Goal: Task Accomplishment & Management: Manage account settings

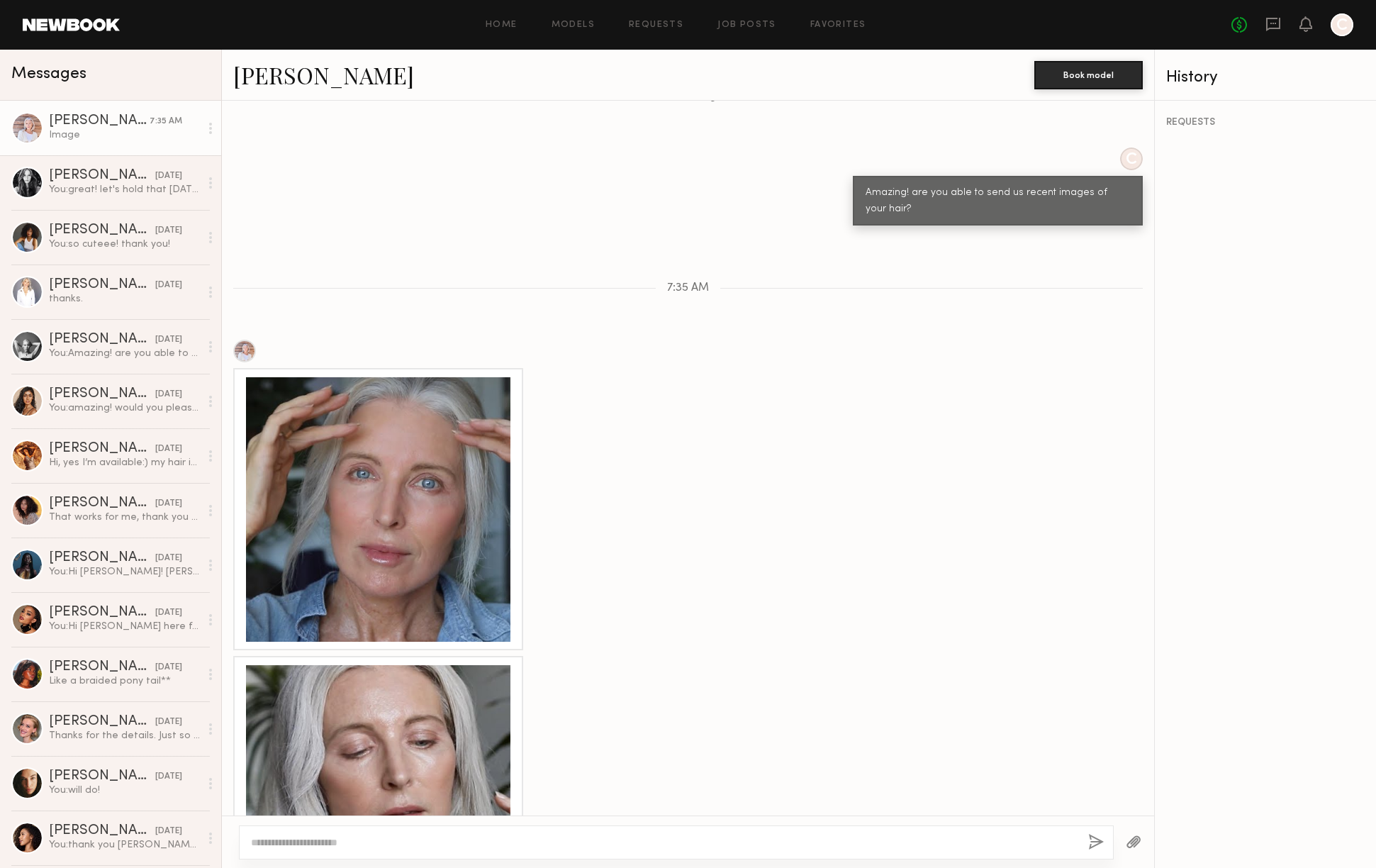
scroll to position [967, 0]
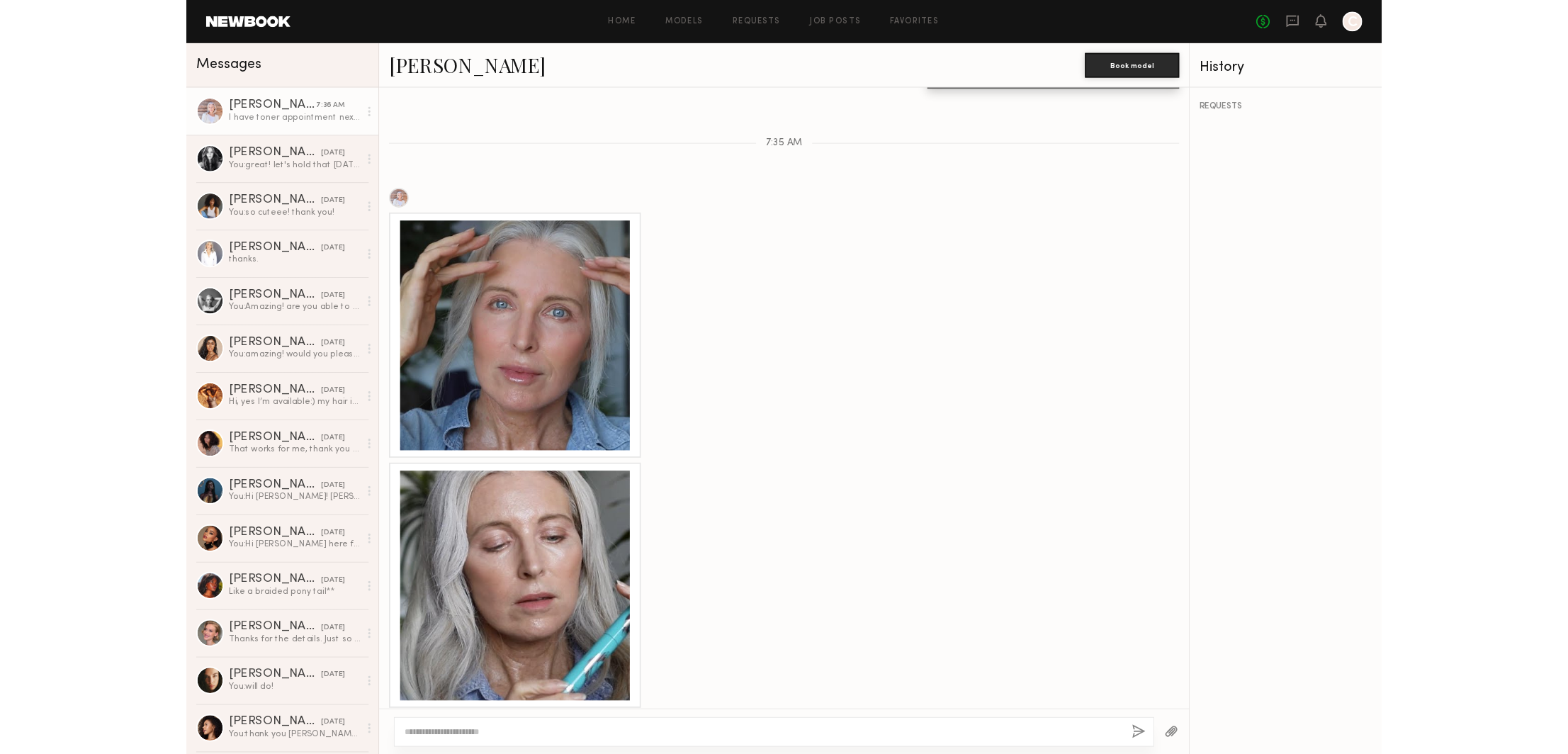
scroll to position [931, 0]
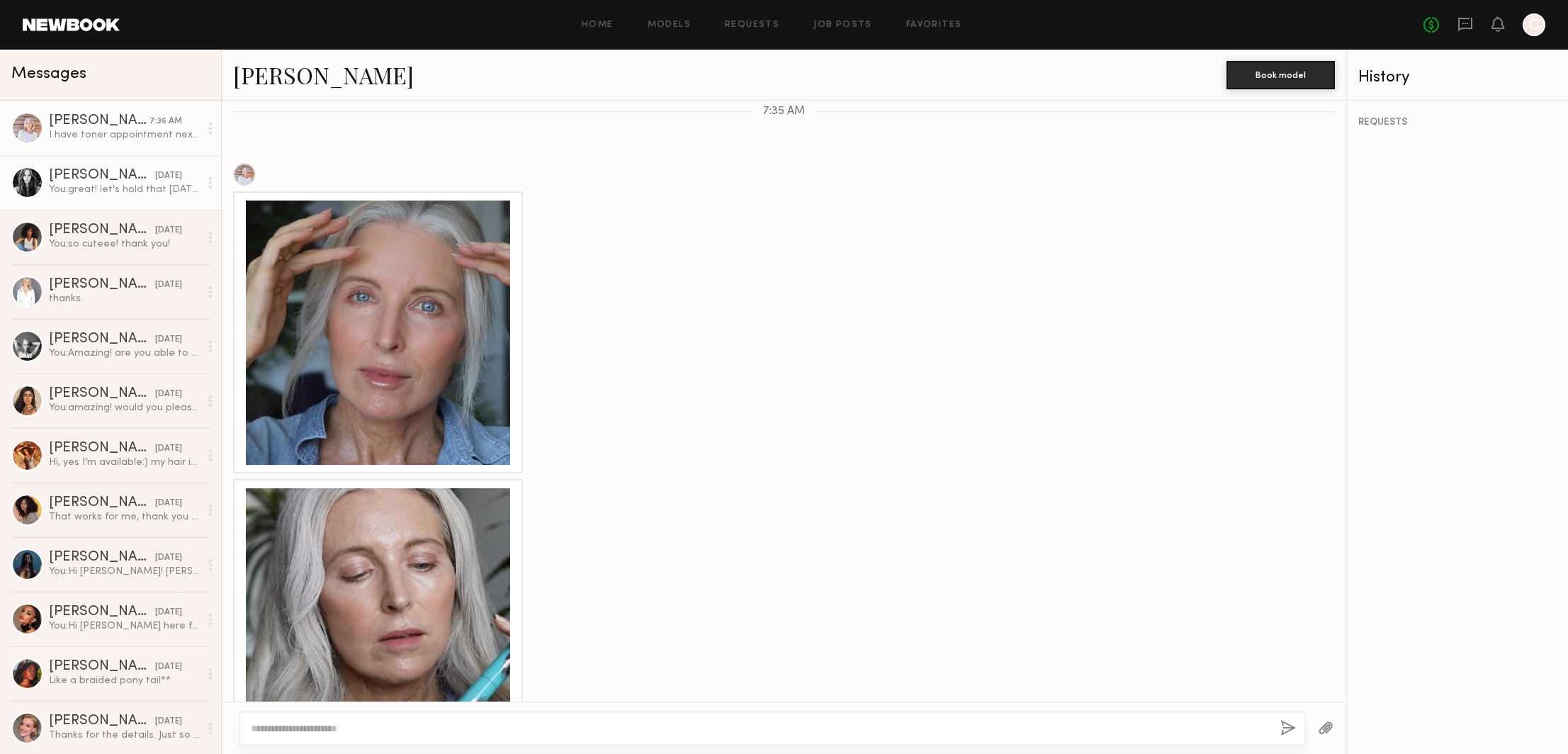
click at [76, 186] on div "You: great! let's hold that [DATE] then!" at bounding box center [125, 189] width 151 height 13
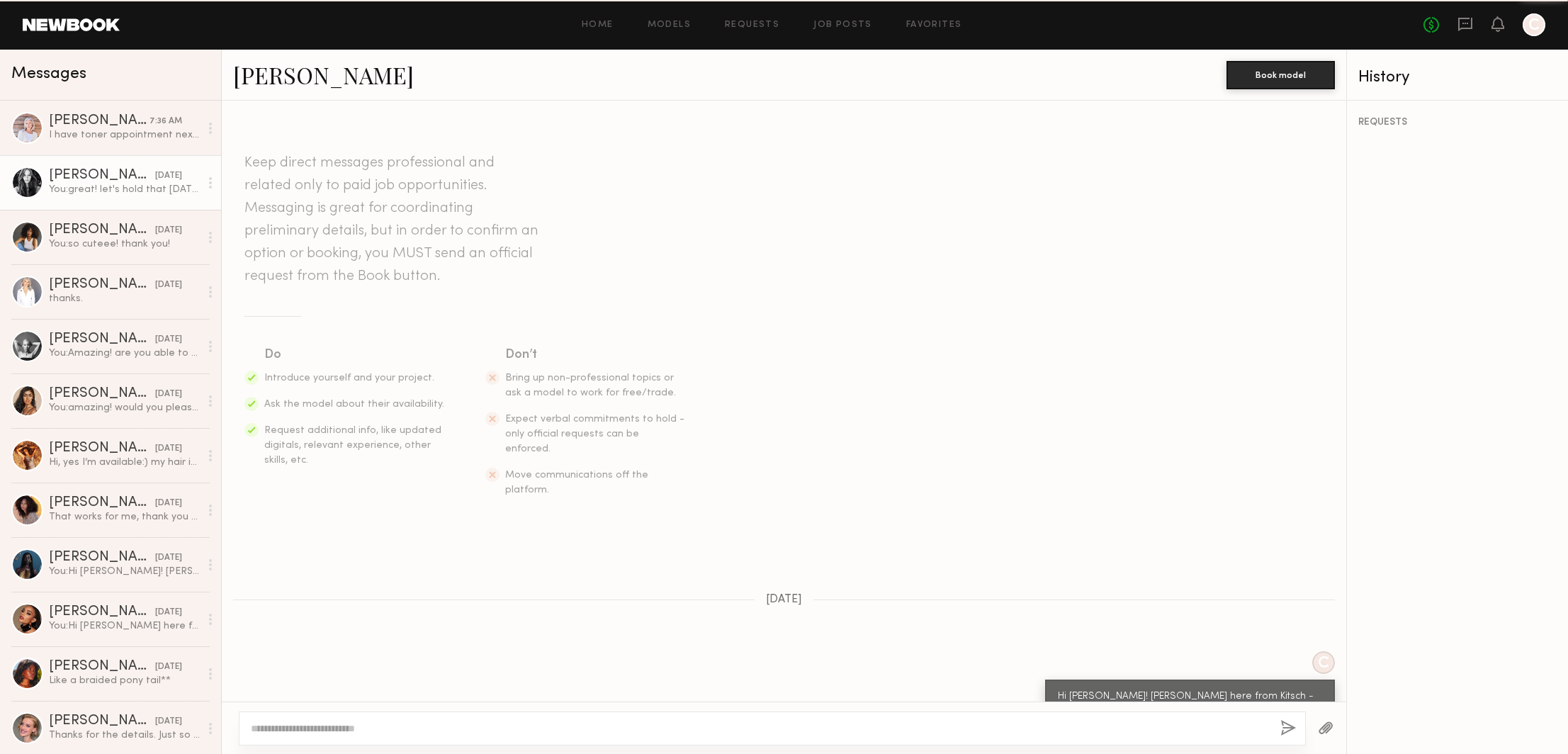
scroll to position [692, 0]
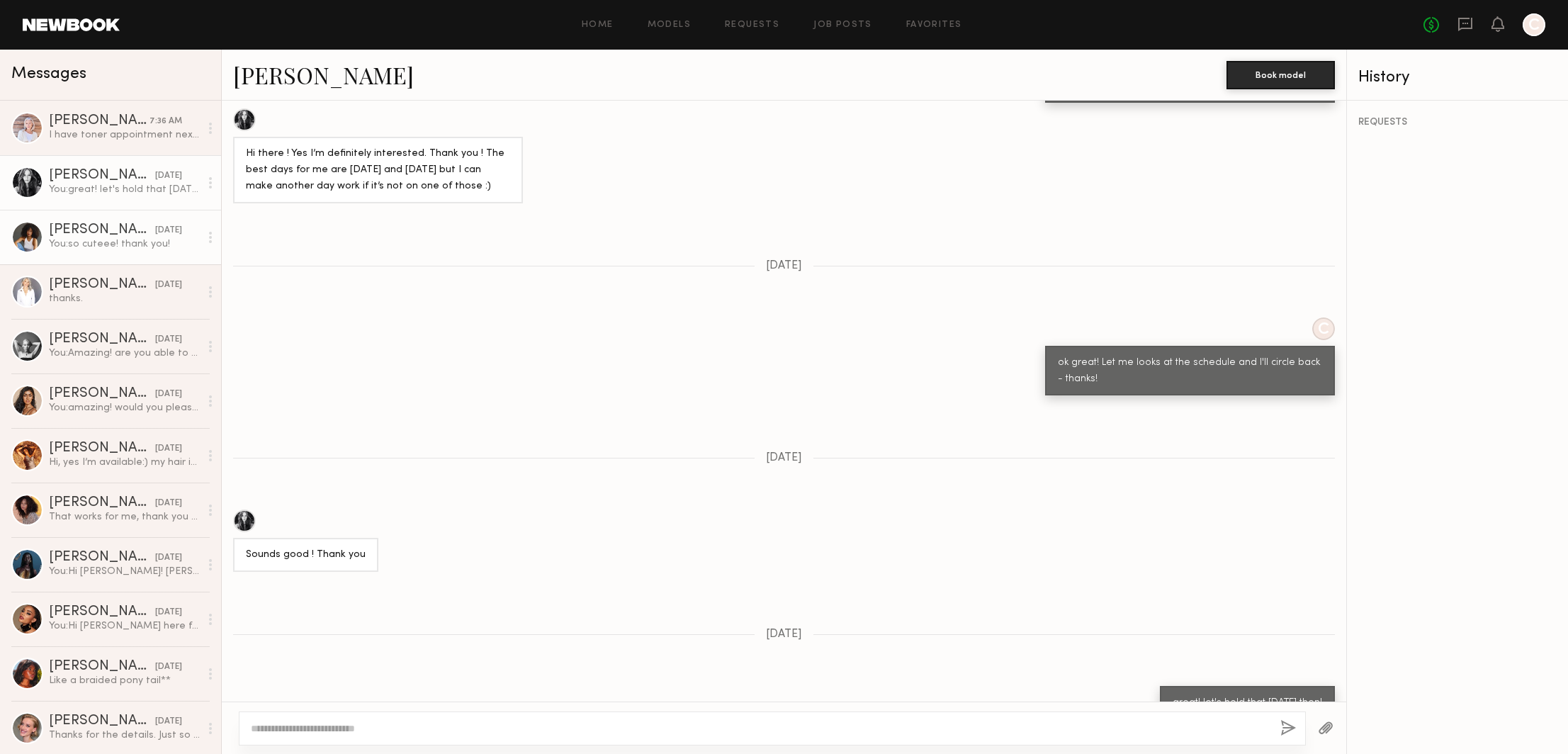
click at [70, 235] on div "[PERSON_NAME]" at bounding box center [102, 230] width 106 height 14
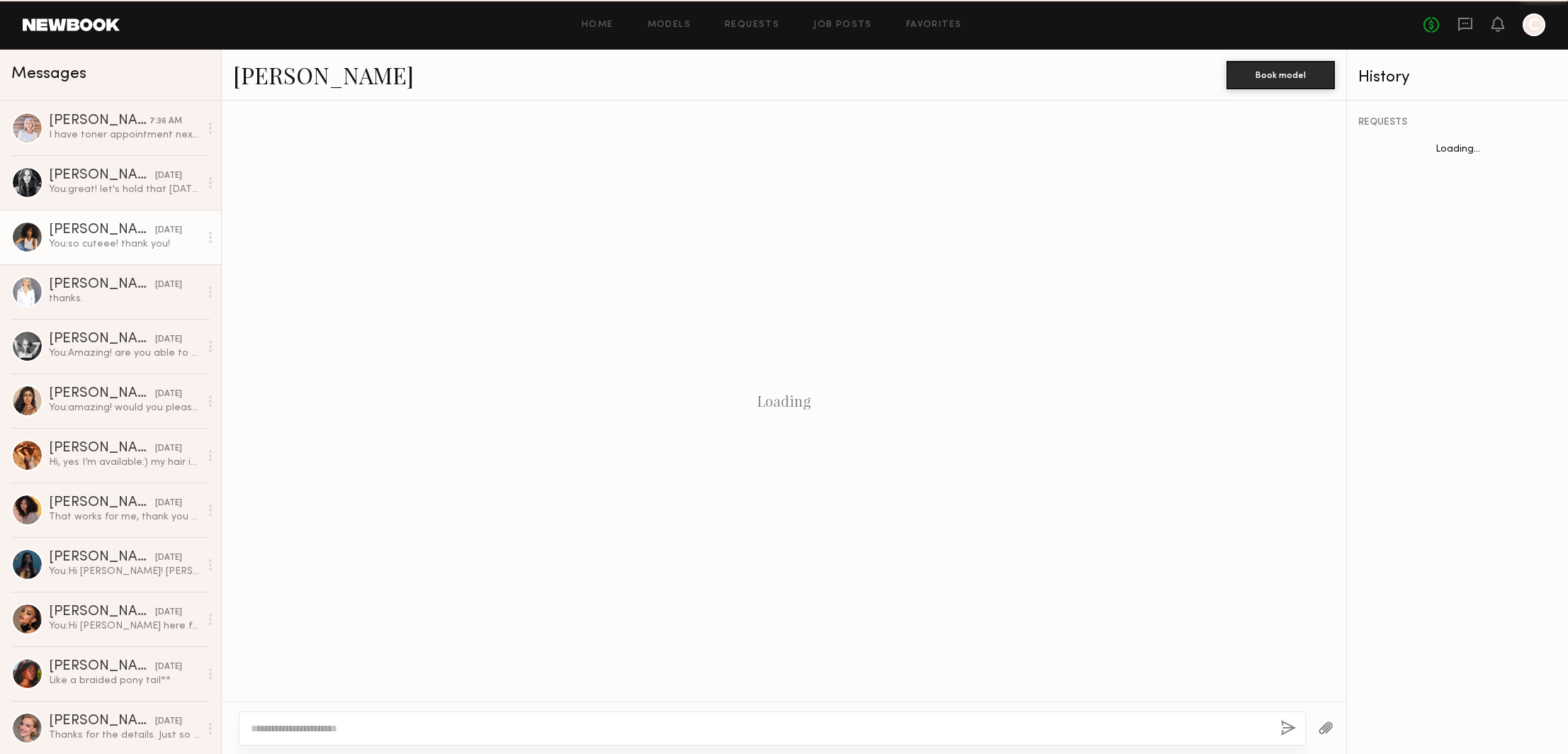
scroll to position [708, 0]
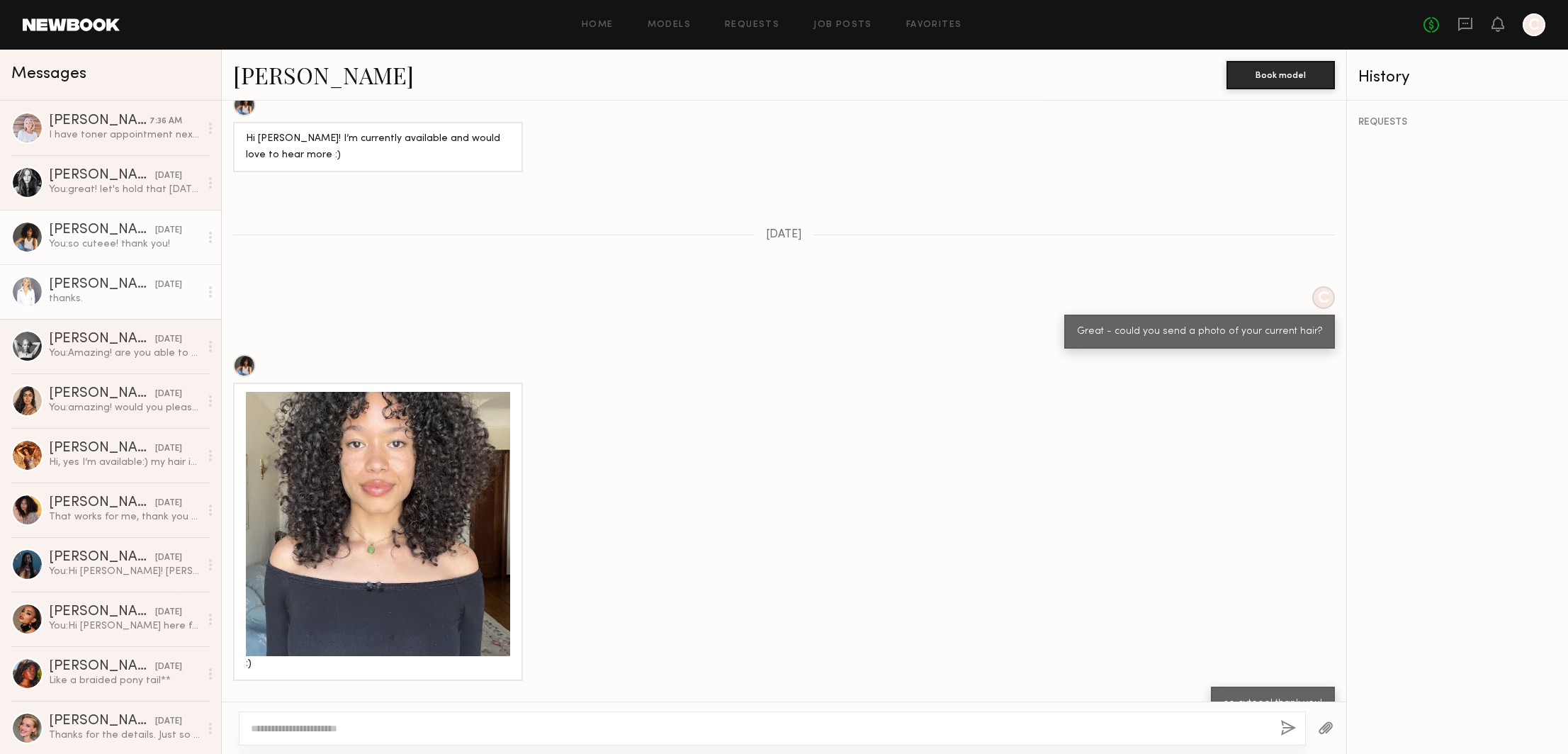
click at [85, 299] on div "thanks." at bounding box center [125, 299] width 151 height 13
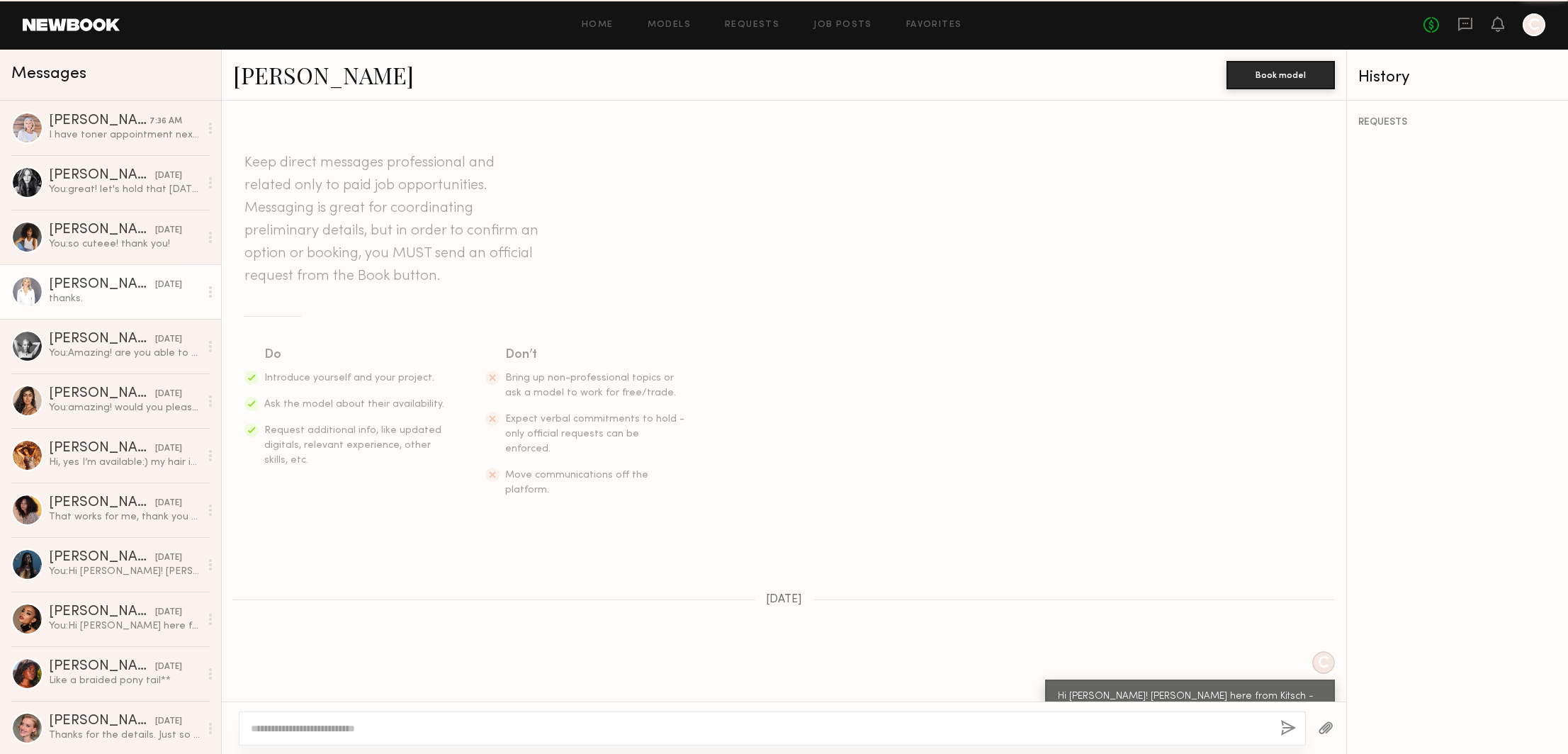
scroll to position [267, 0]
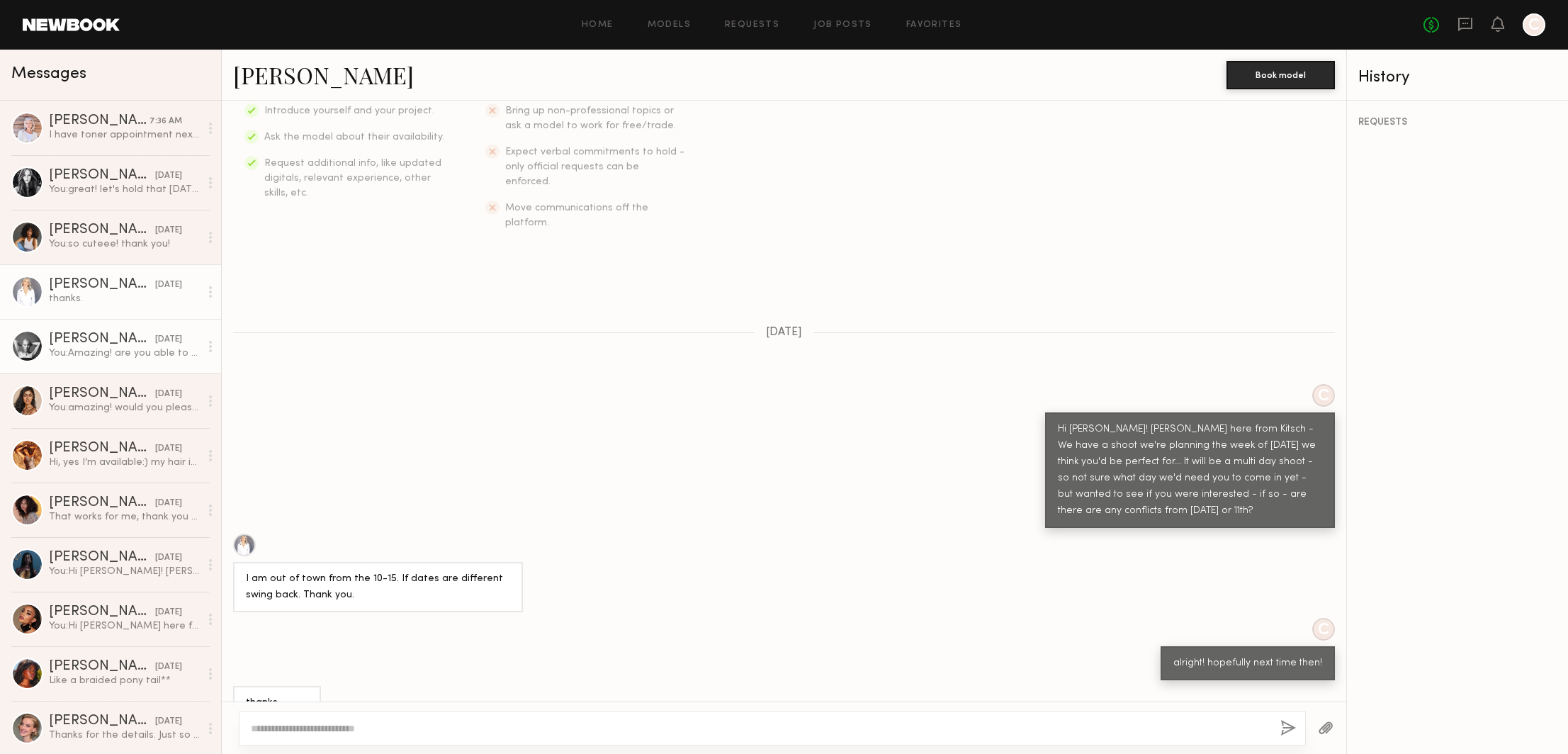
click at [105, 347] on div "You: Amazing! are you able to send pictures of your current hair? thank you!" at bounding box center [125, 353] width 151 height 13
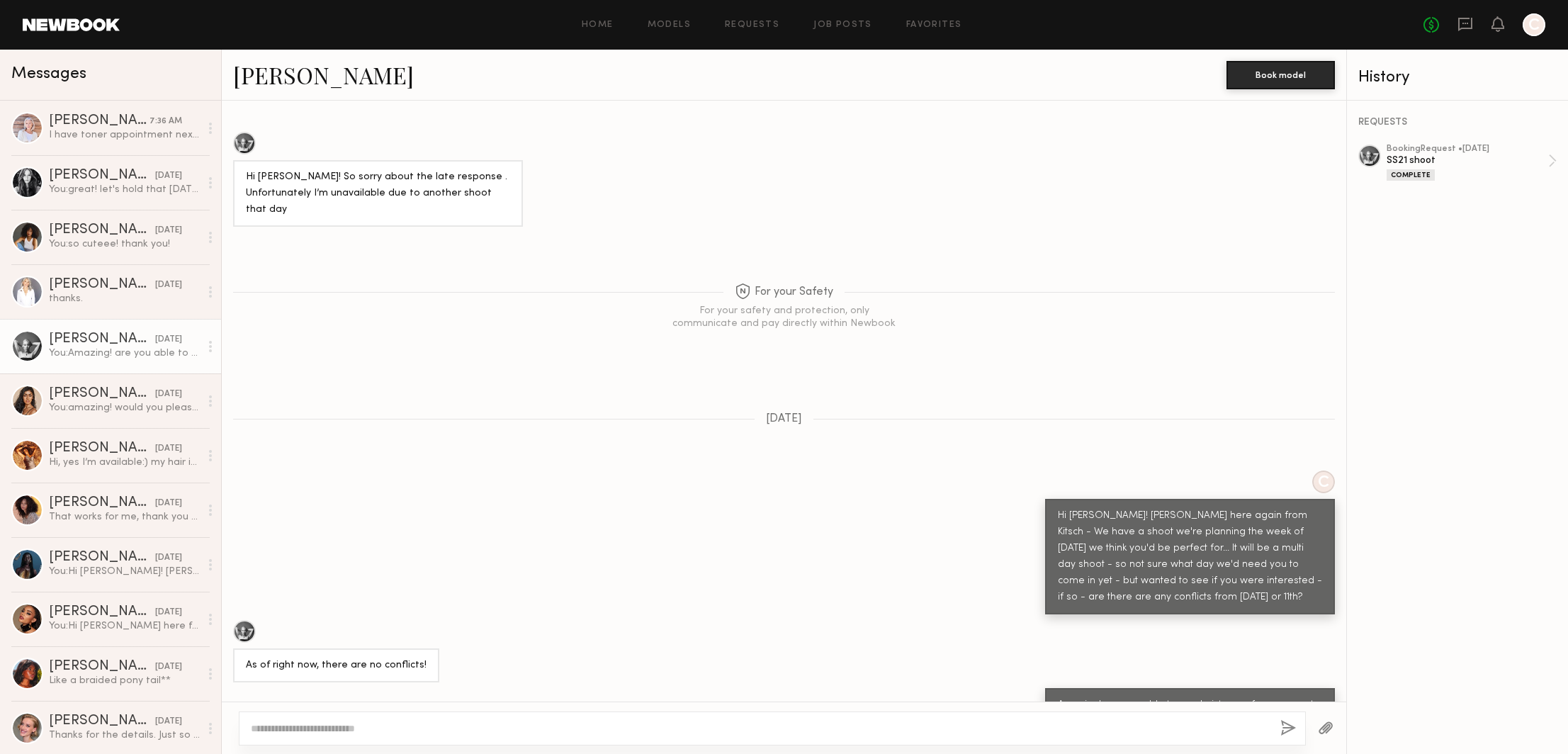
scroll to position [1232, 0]
click at [467, 719] on div at bounding box center [772, 729] width 1067 height 34
click at [478, 722] on textarea at bounding box center [760, 728] width 1018 height 14
type textarea "**********"
click at [1289, 728] on button "button" at bounding box center [1288, 729] width 15 height 18
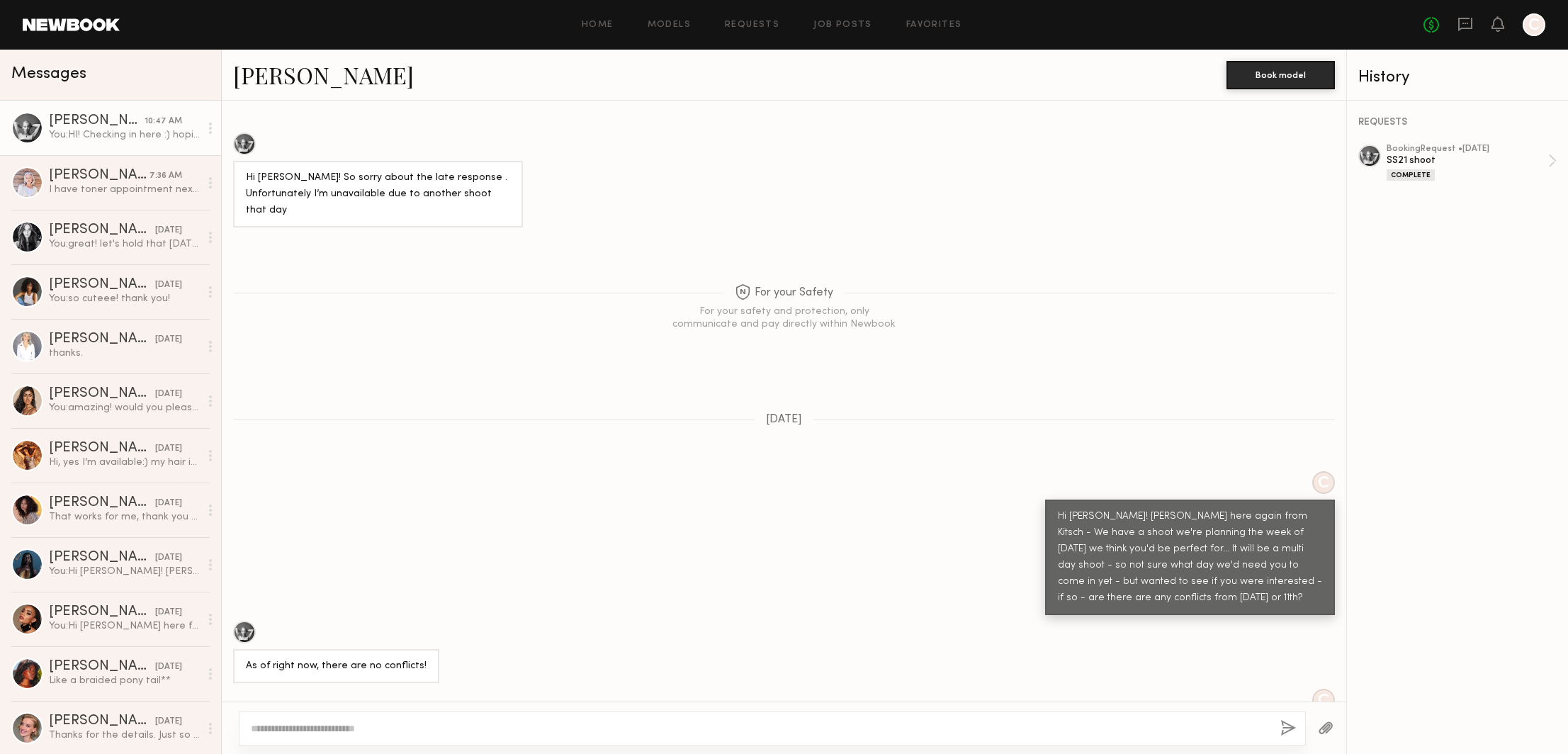
scroll to position [1517, 0]
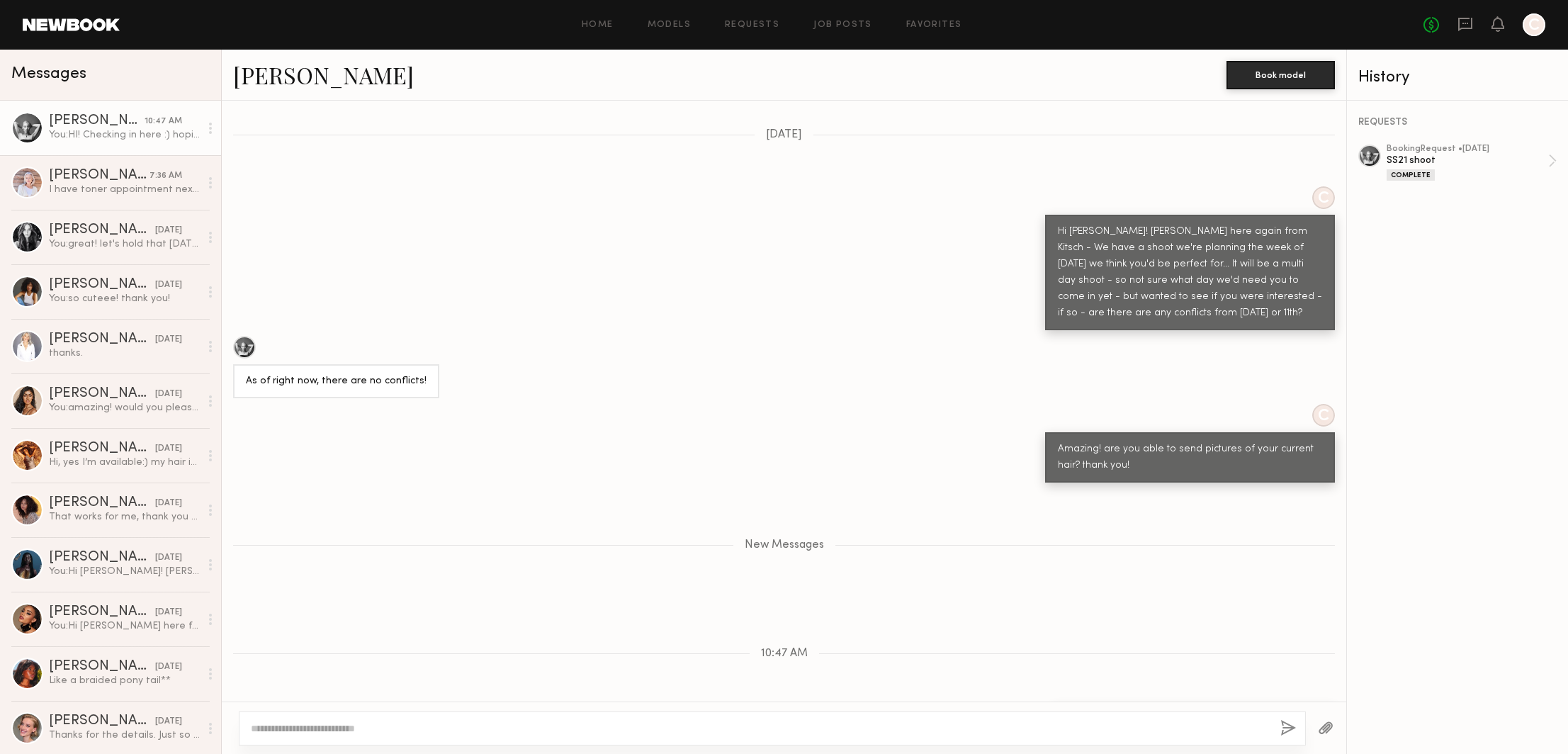
drag, startPoint x: 1311, startPoint y: 671, endPoint x: 1041, endPoint y: 673, distance: 270.0
click at [1052, 706] on div "HI! Checking in here :) hoping to book models by tomorrow" at bounding box center [1193, 722] width 282 height 34
copy div "HI! Checking in here :) hoping to book models by tomorrow"
click at [59, 397] on div "[PERSON_NAME]" at bounding box center [102, 394] width 106 height 14
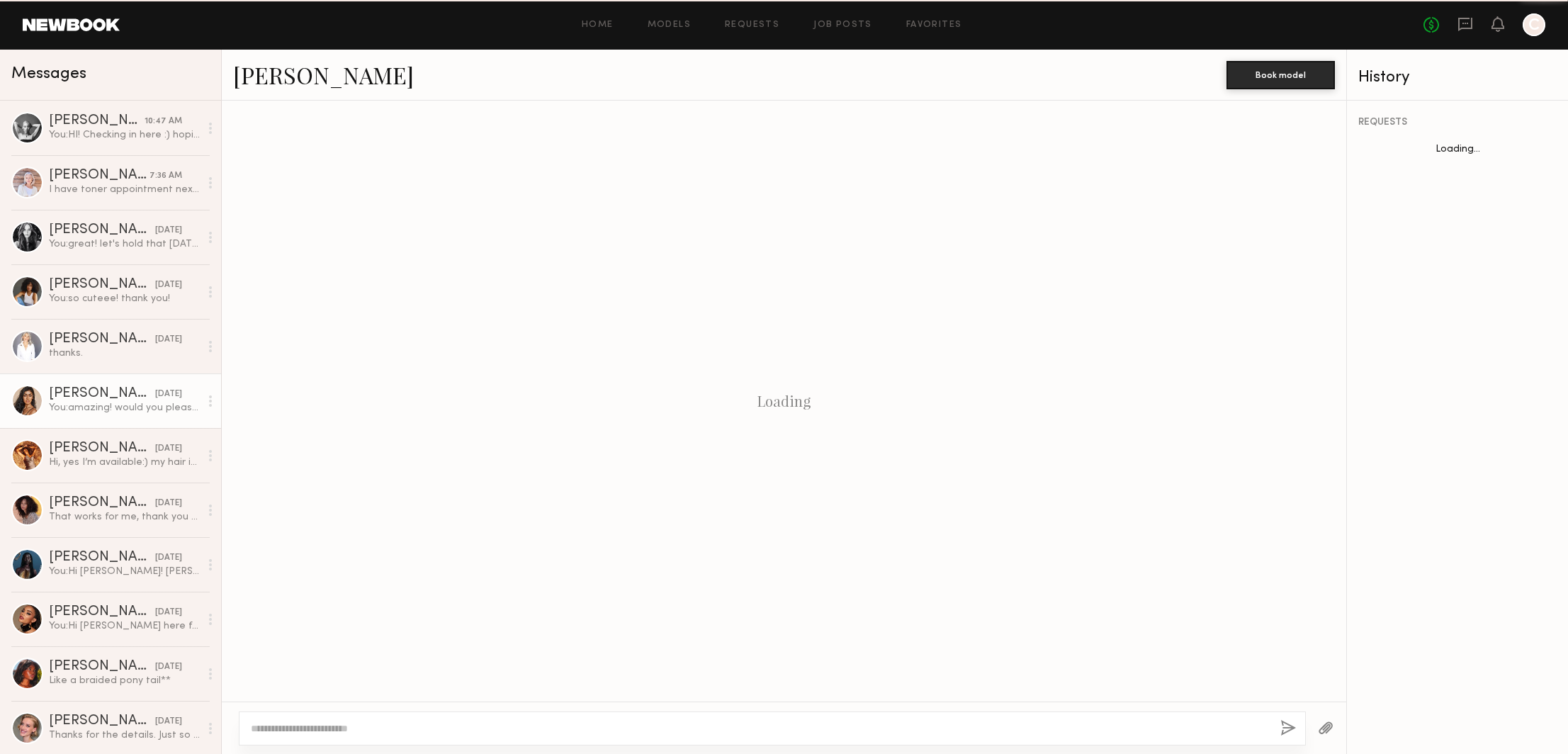
scroll to position [271, 0]
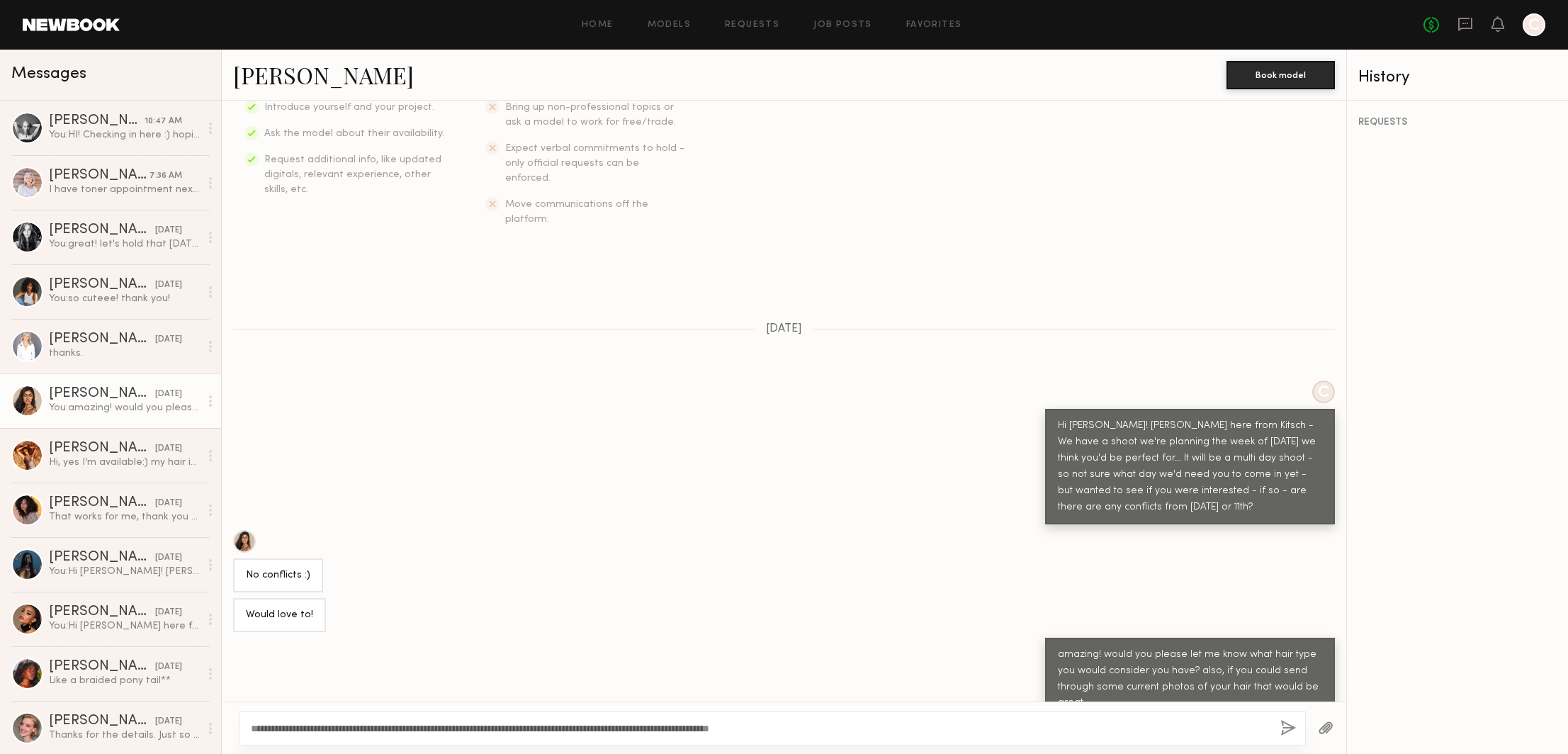
drag, startPoint x: 853, startPoint y: 730, endPoint x: 226, endPoint y: 733, distance: 627.0
click at [226, 733] on div "**********" at bounding box center [784, 728] width 1124 height 52
type textarea "**********"
click at [1280, 729] on button "button" at bounding box center [1288, 729] width 15 height 18
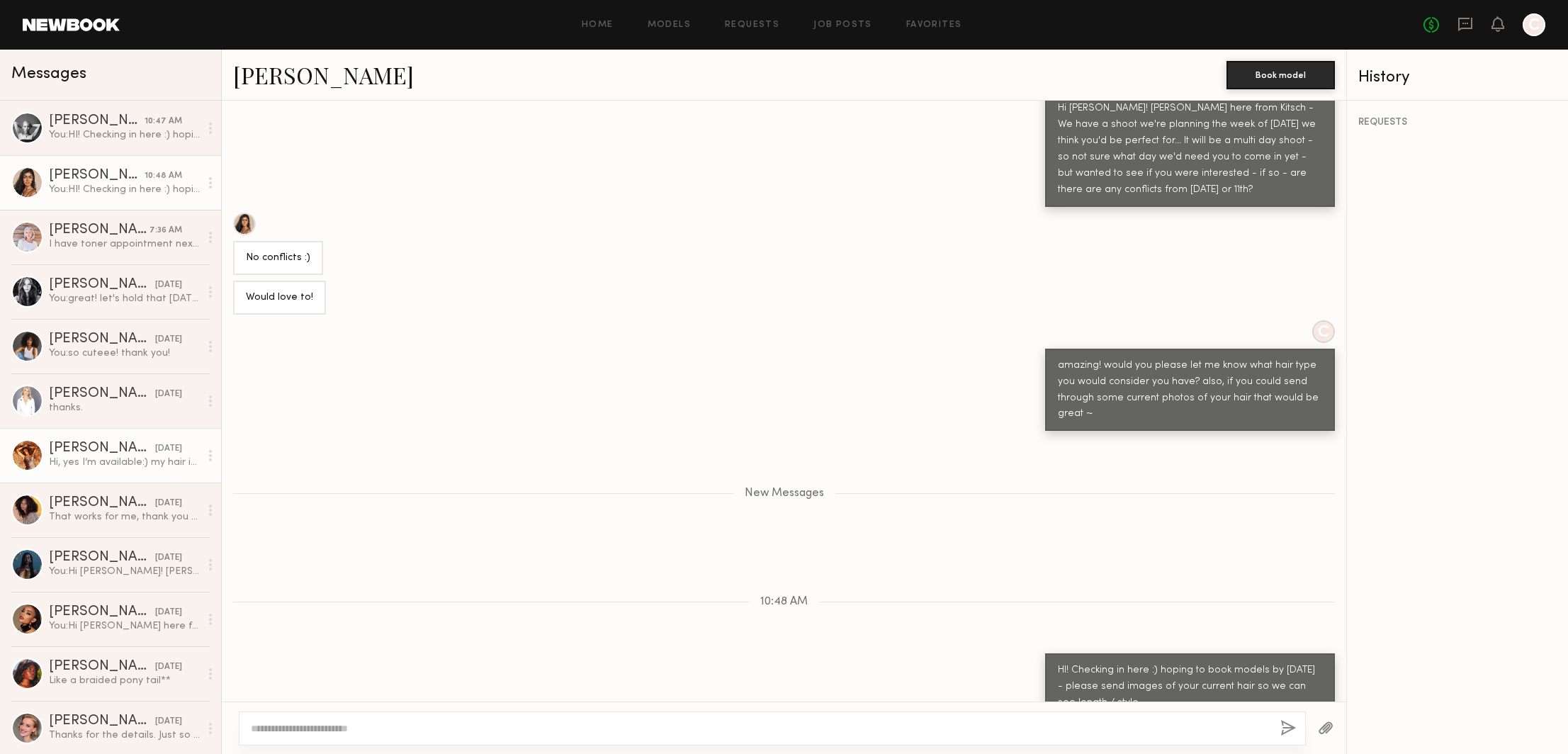
click at [109, 466] on div "Hi, yes I’m available:) my hair is currently curly!" at bounding box center [125, 463] width 151 height 13
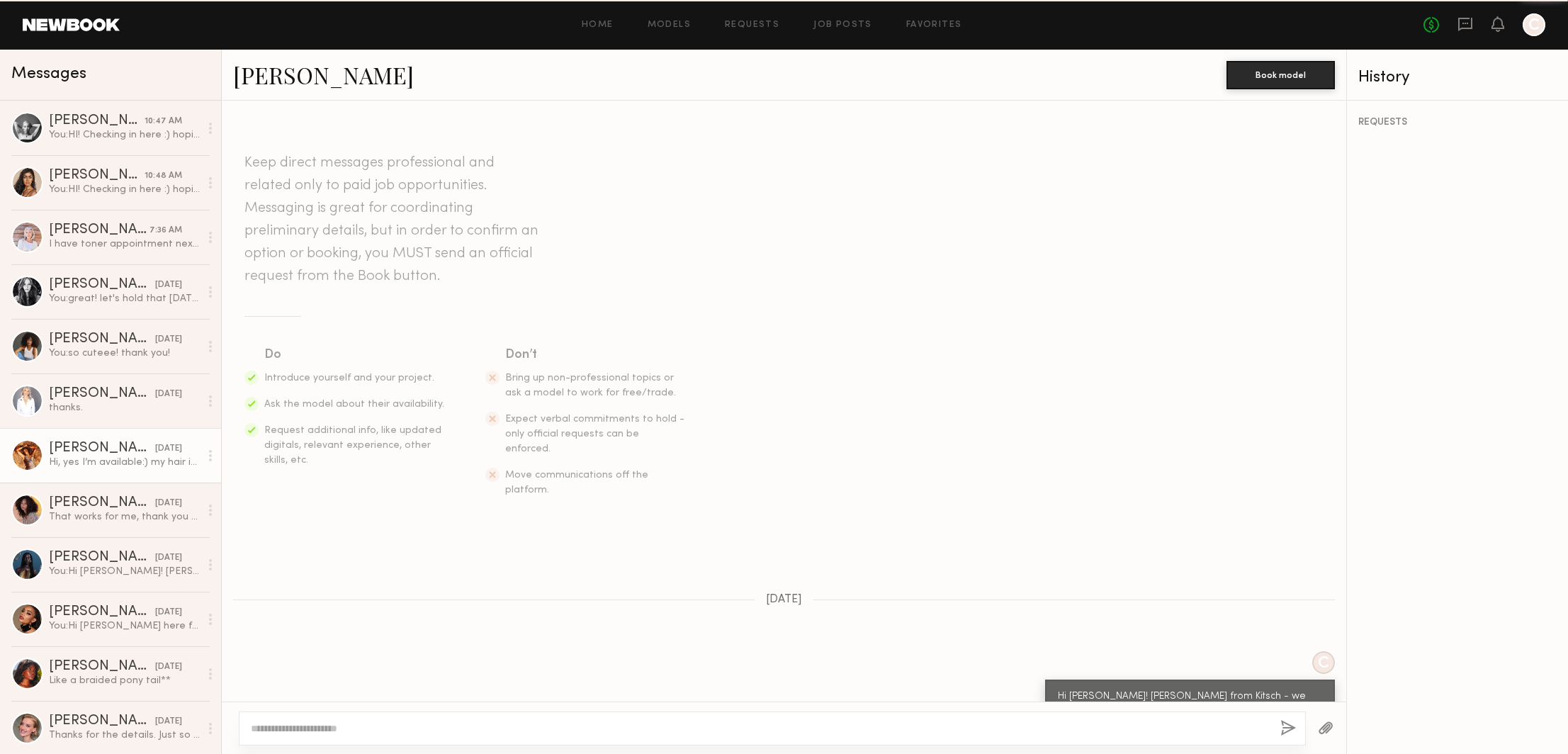
scroll to position [1142, 0]
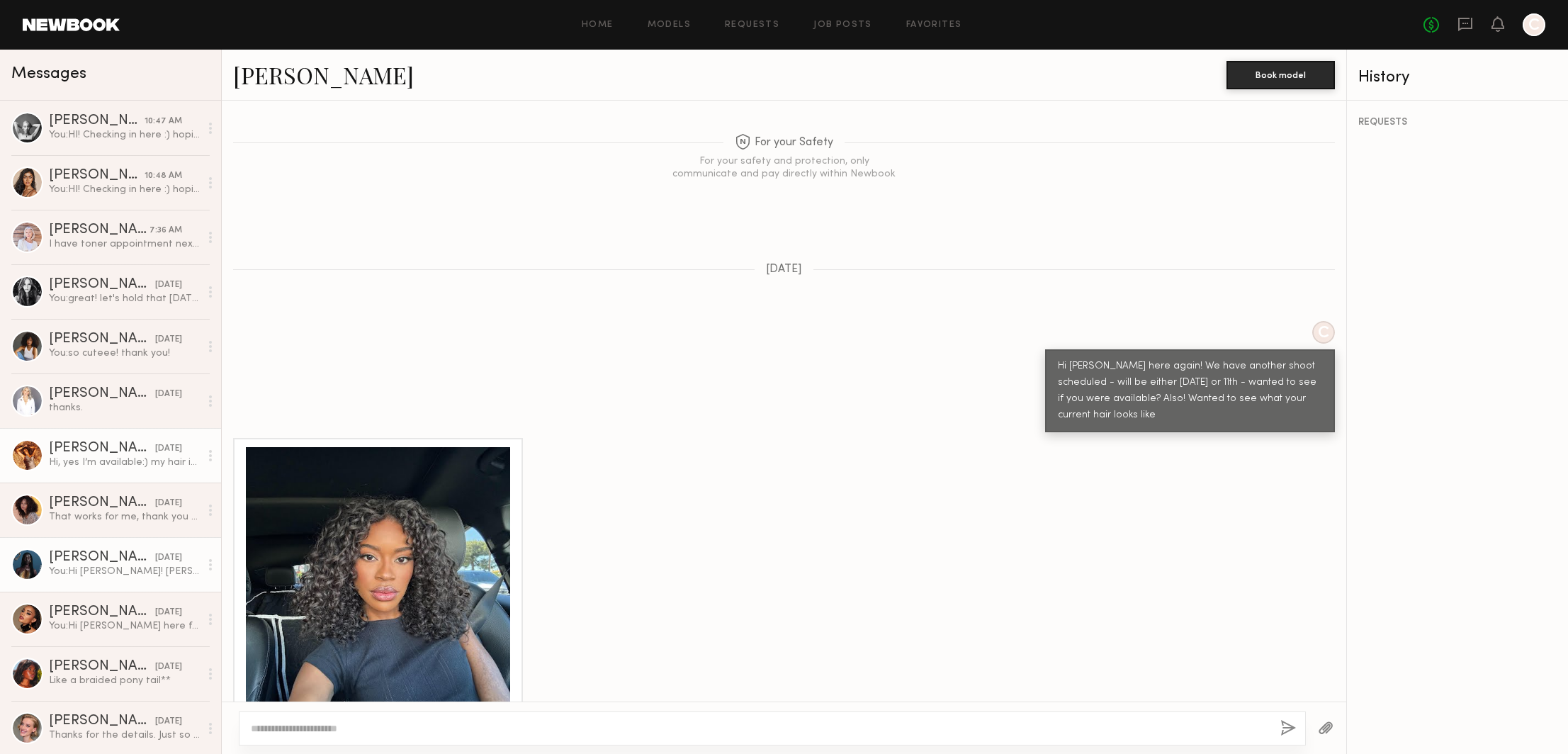
click at [103, 568] on div "You: Hi Nyawuta! Katie here from Kitsch - We have a shoot we're planning the we…" at bounding box center [125, 572] width 151 height 13
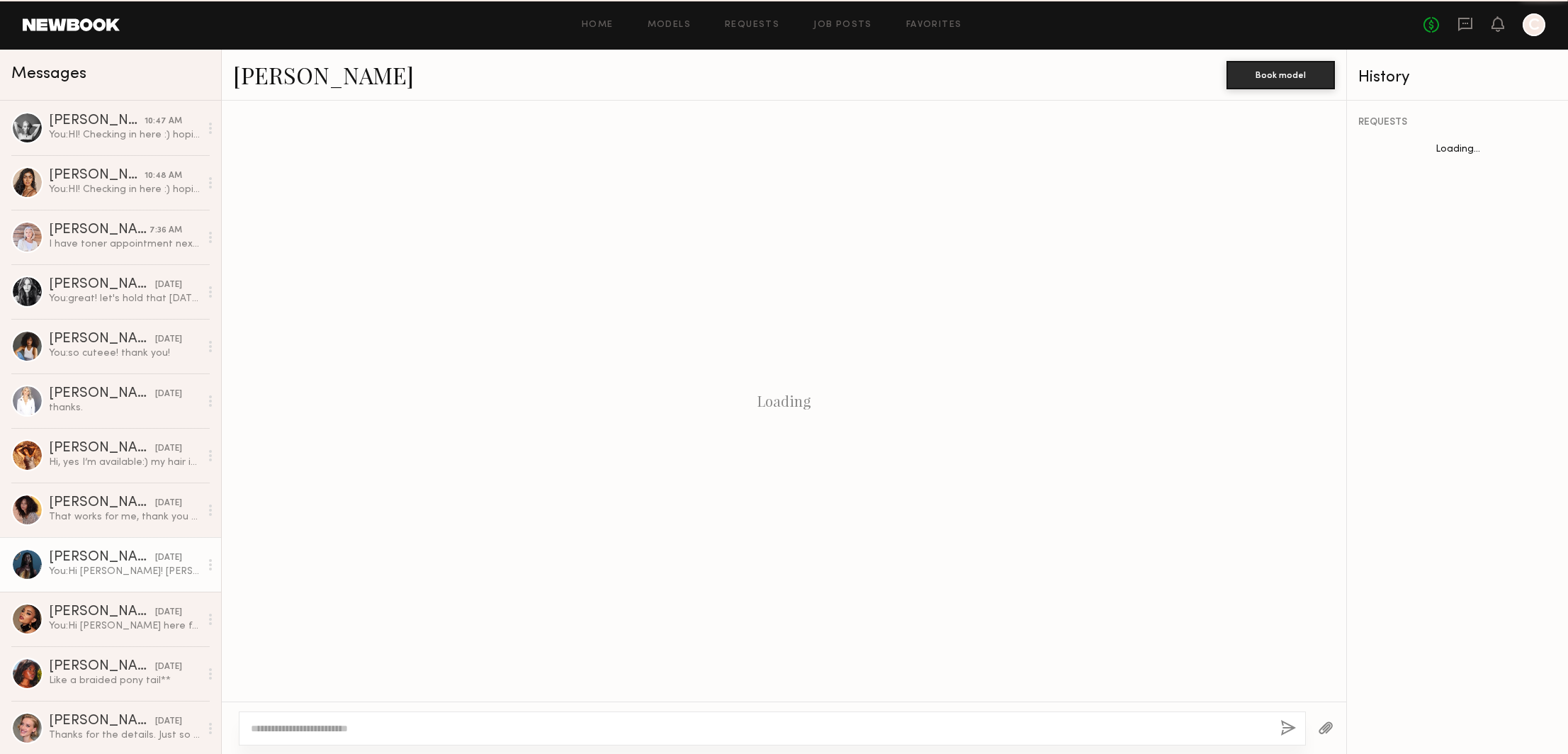
scroll to position [75, 0]
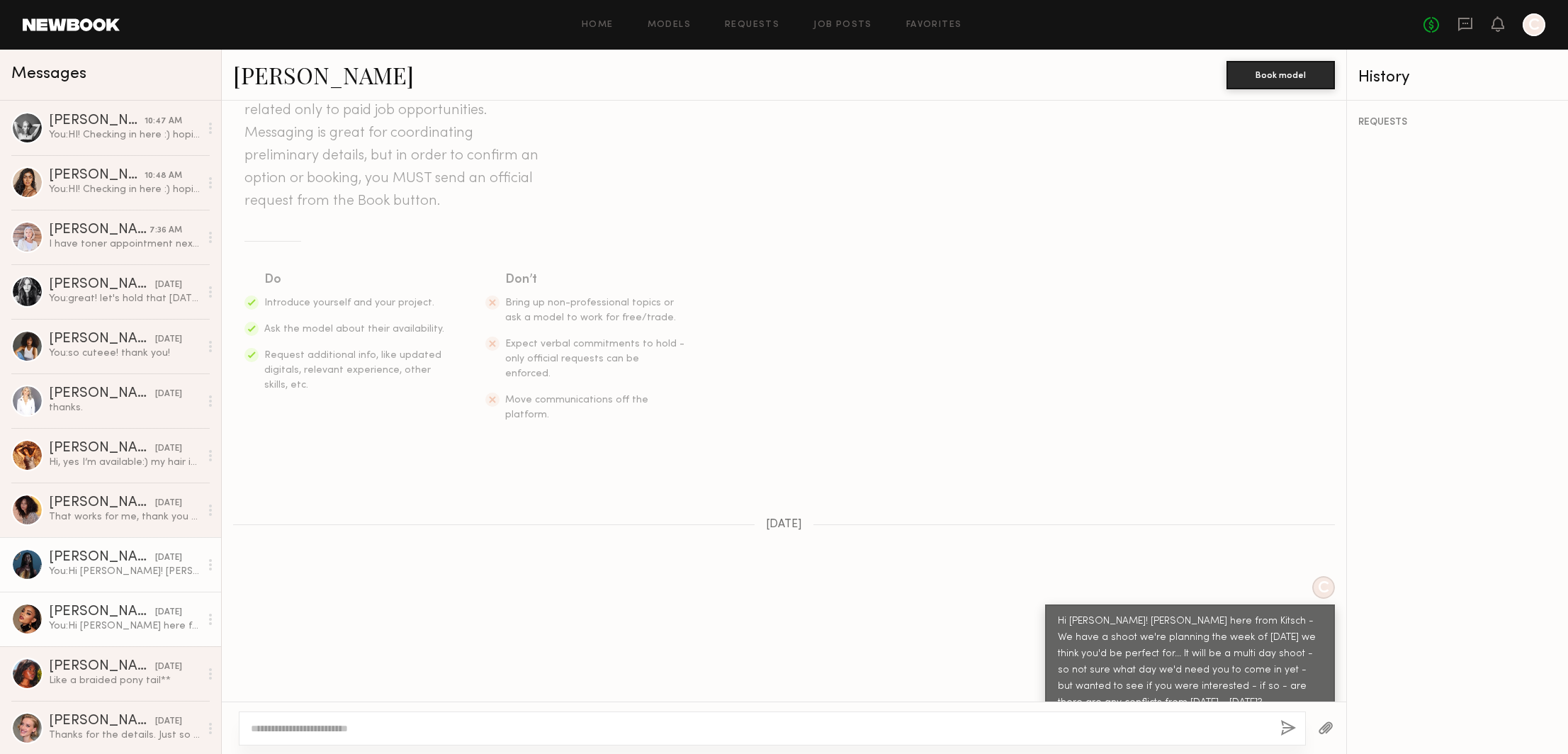
click at [98, 613] on div "[PERSON_NAME]" at bounding box center [102, 612] width 106 height 14
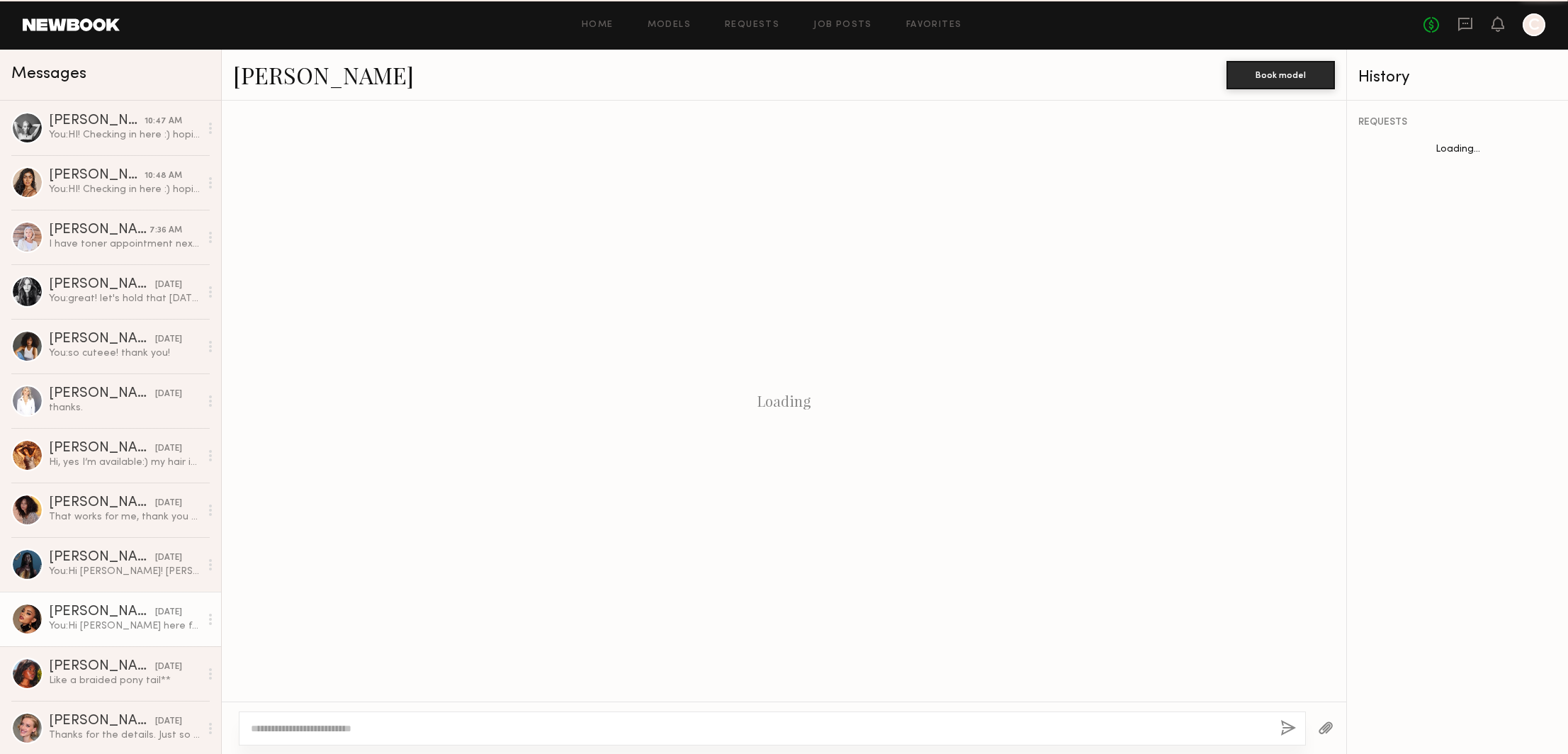
scroll to position [75, 0]
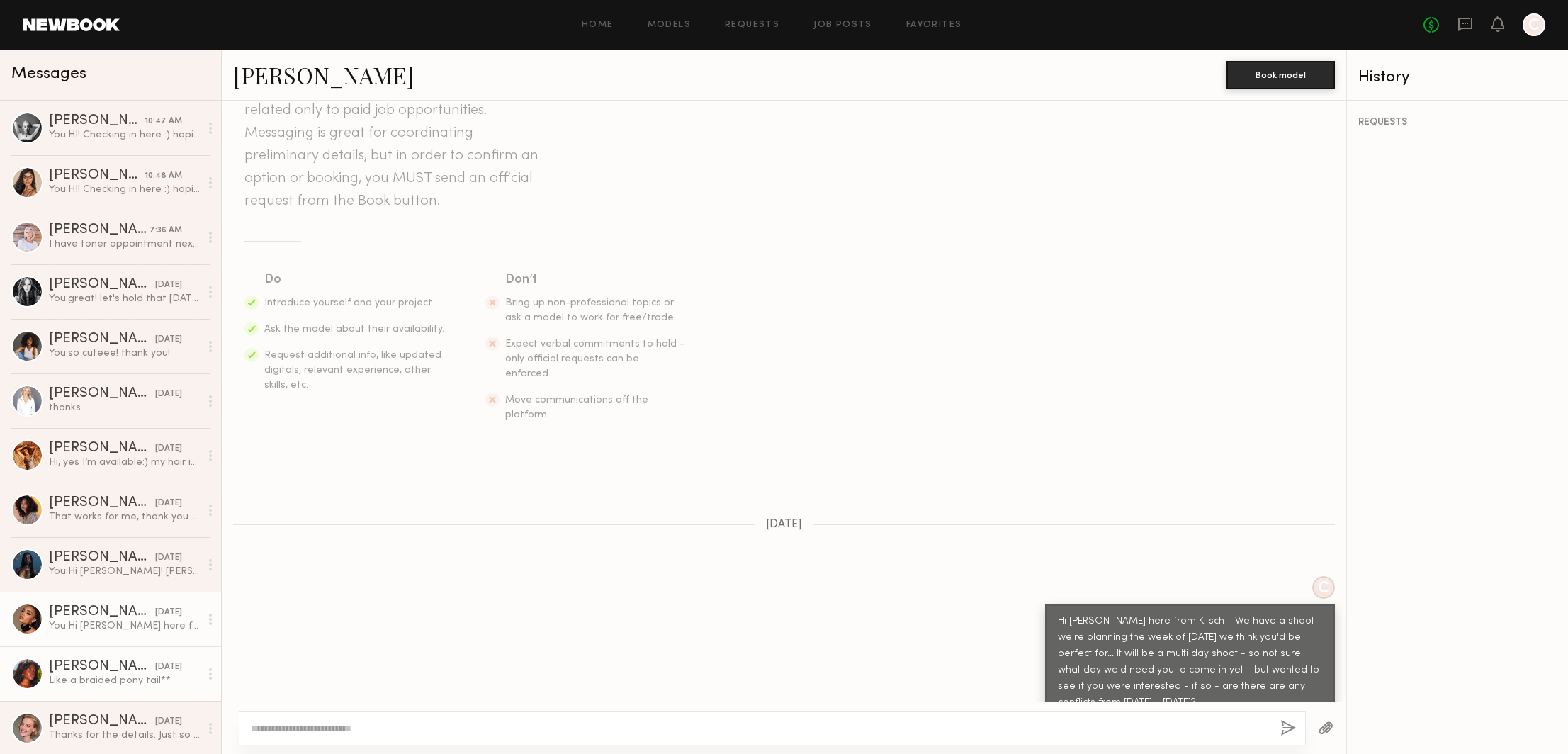
click at [88, 676] on div "Like a braided pony tail**" at bounding box center [125, 681] width 151 height 13
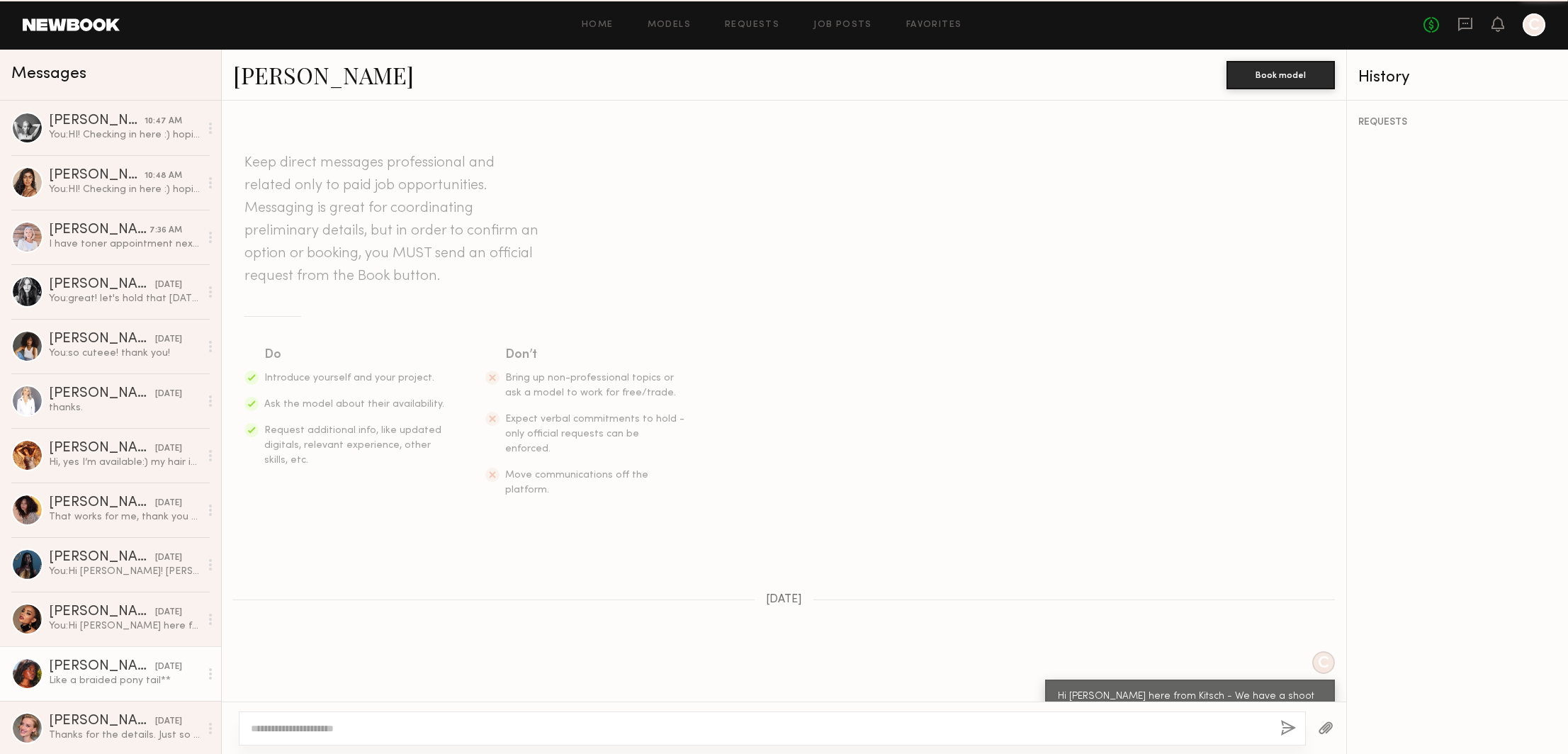
scroll to position [1028, 0]
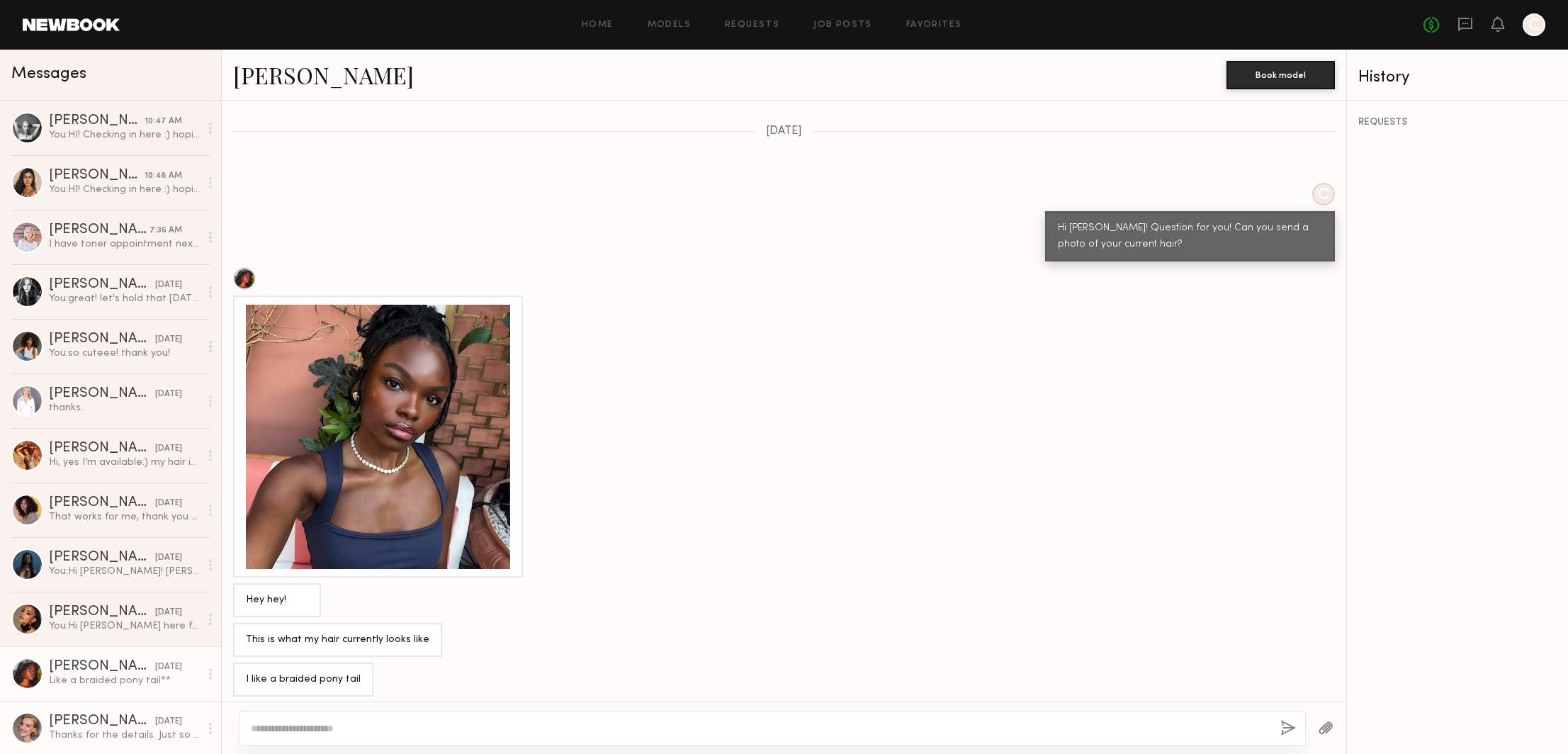
click at [95, 727] on div "[PERSON_NAME]" at bounding box center [102, 721] width 106 height 14
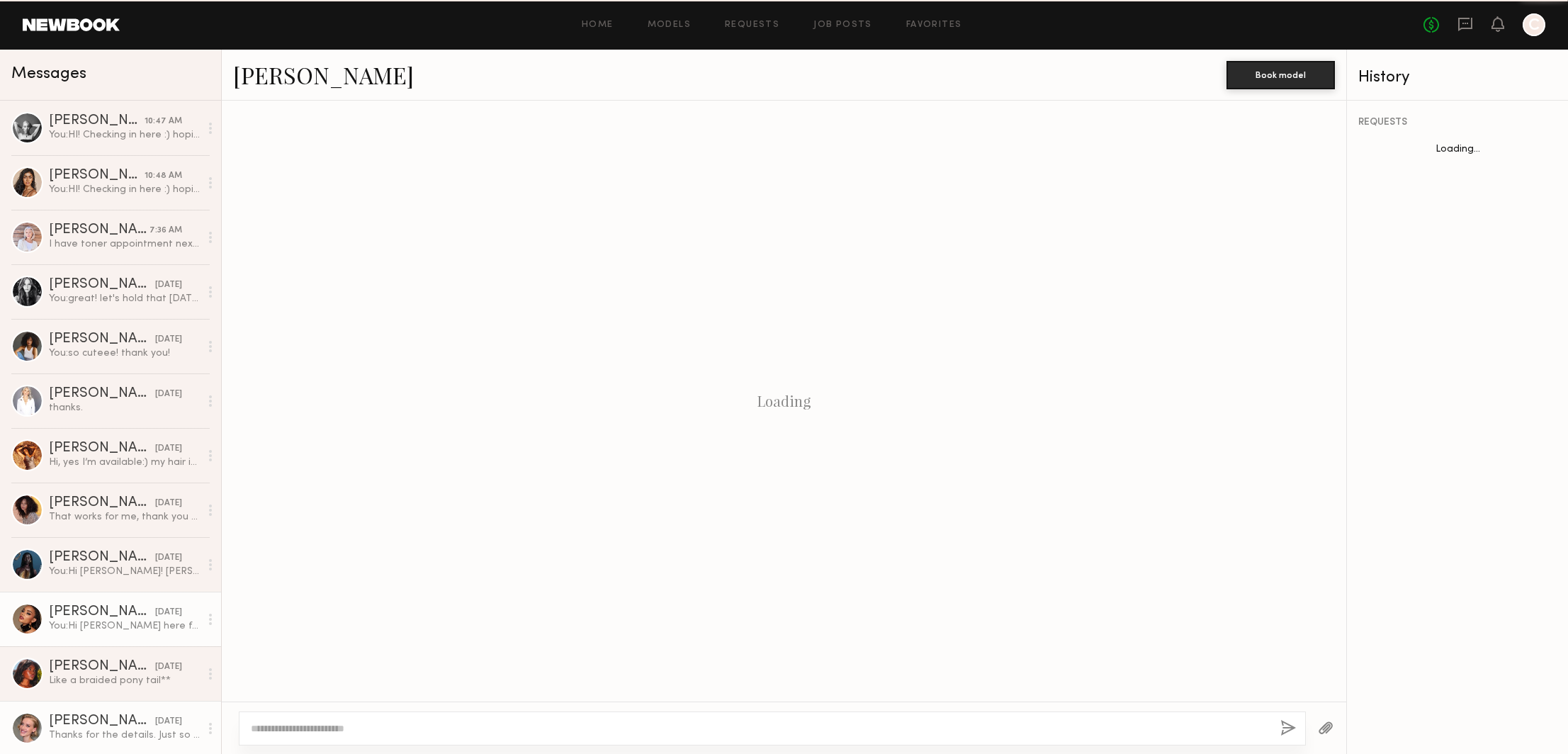
scroll to position [397, 0]
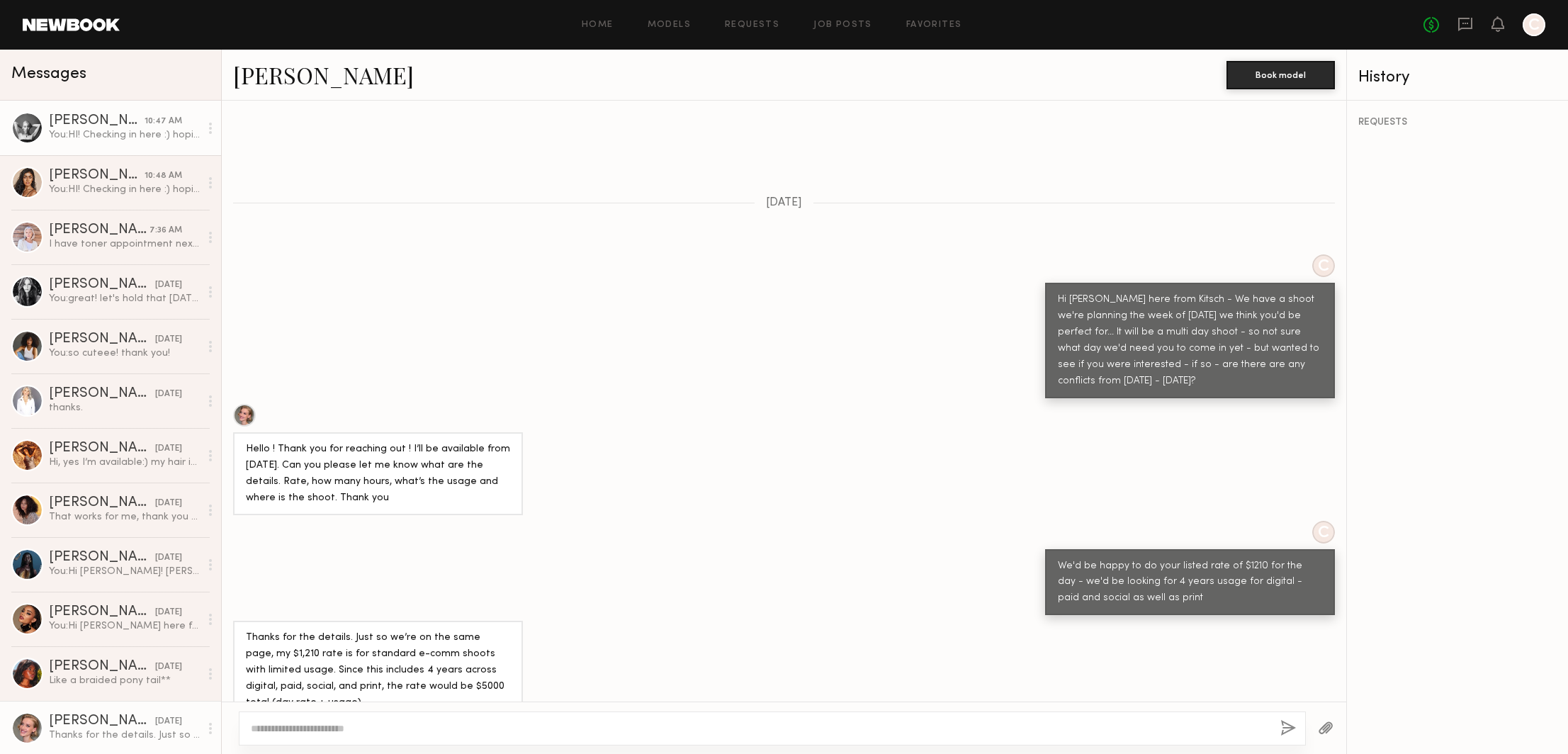
click at [64, 136] on div "You: HI! Checking in here :) hoping to book models by tomorrow" at bounding box center [125, 135] width 151 height 13
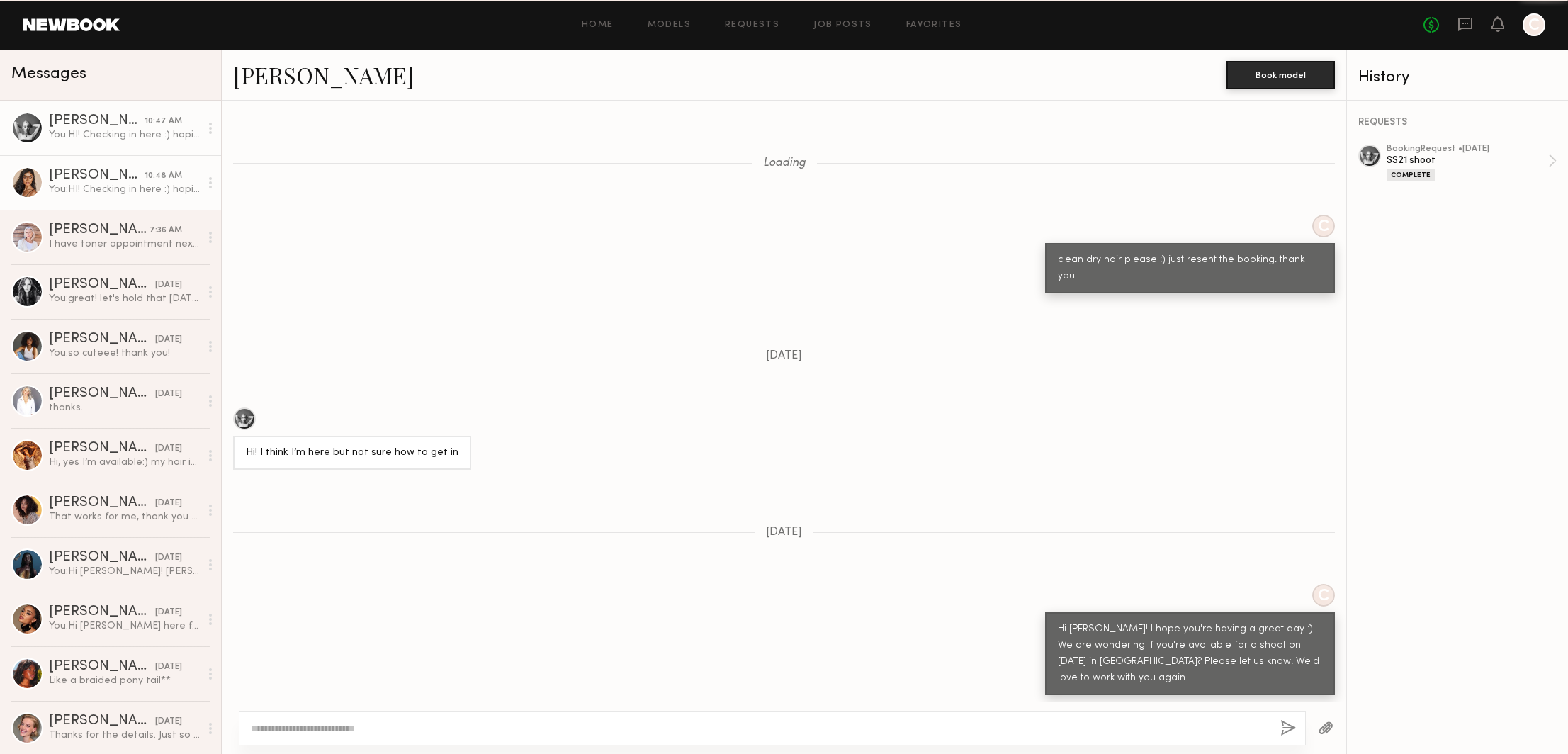
scroll to position [1409, 0]
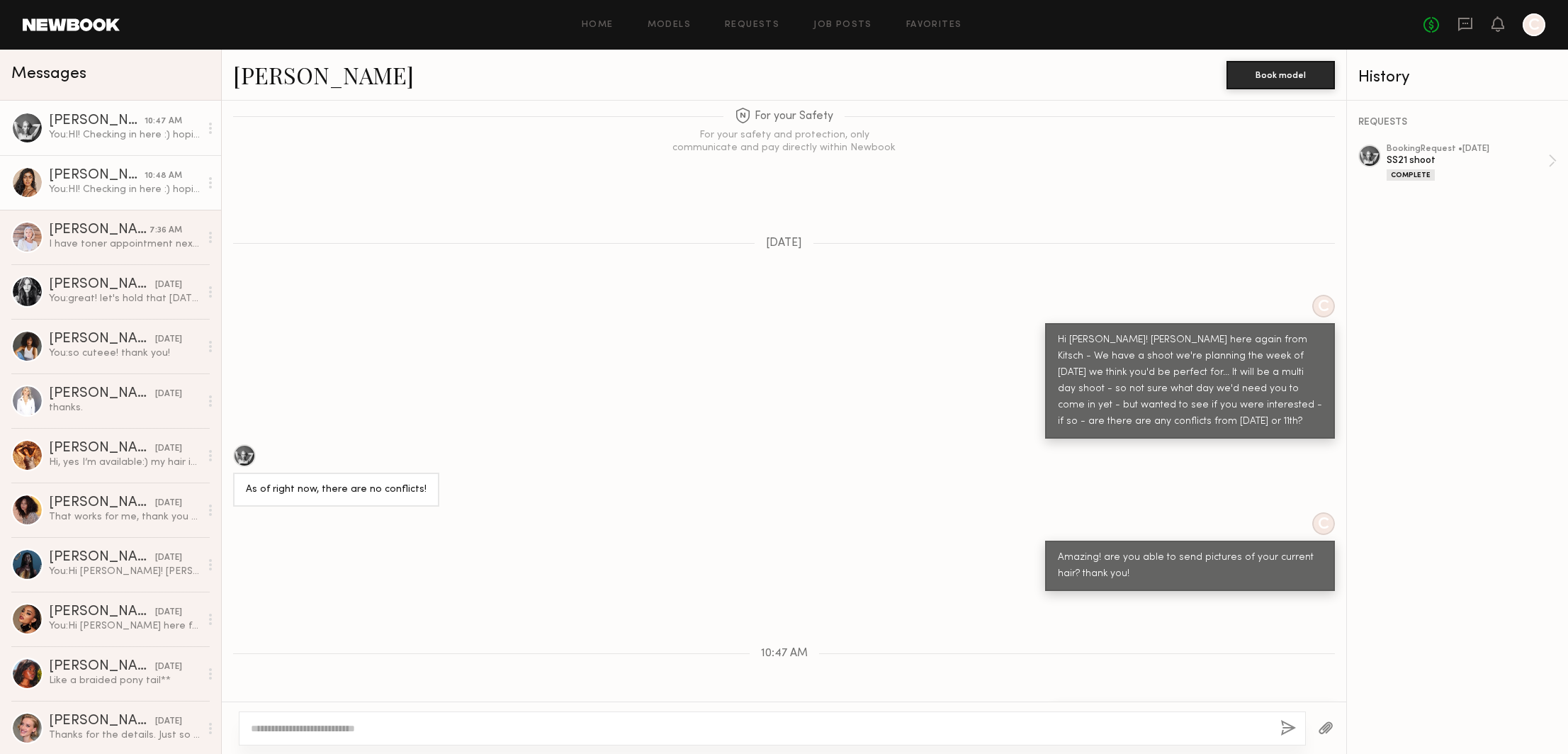
click at [59, 177] on div "[PERSON_NAME]" at bounding box center [97, 175] width 95 height 14
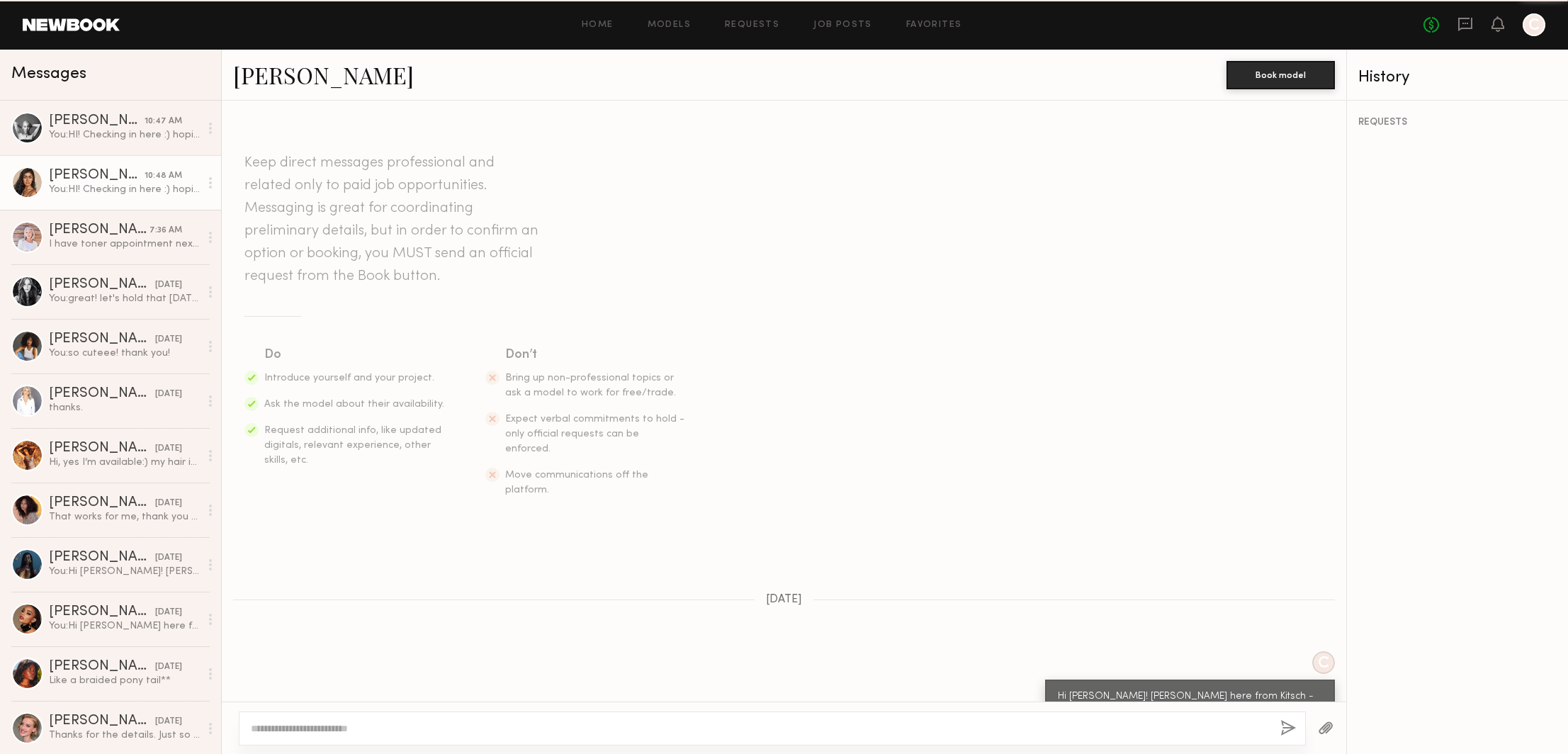
scroll to position [480, 0]
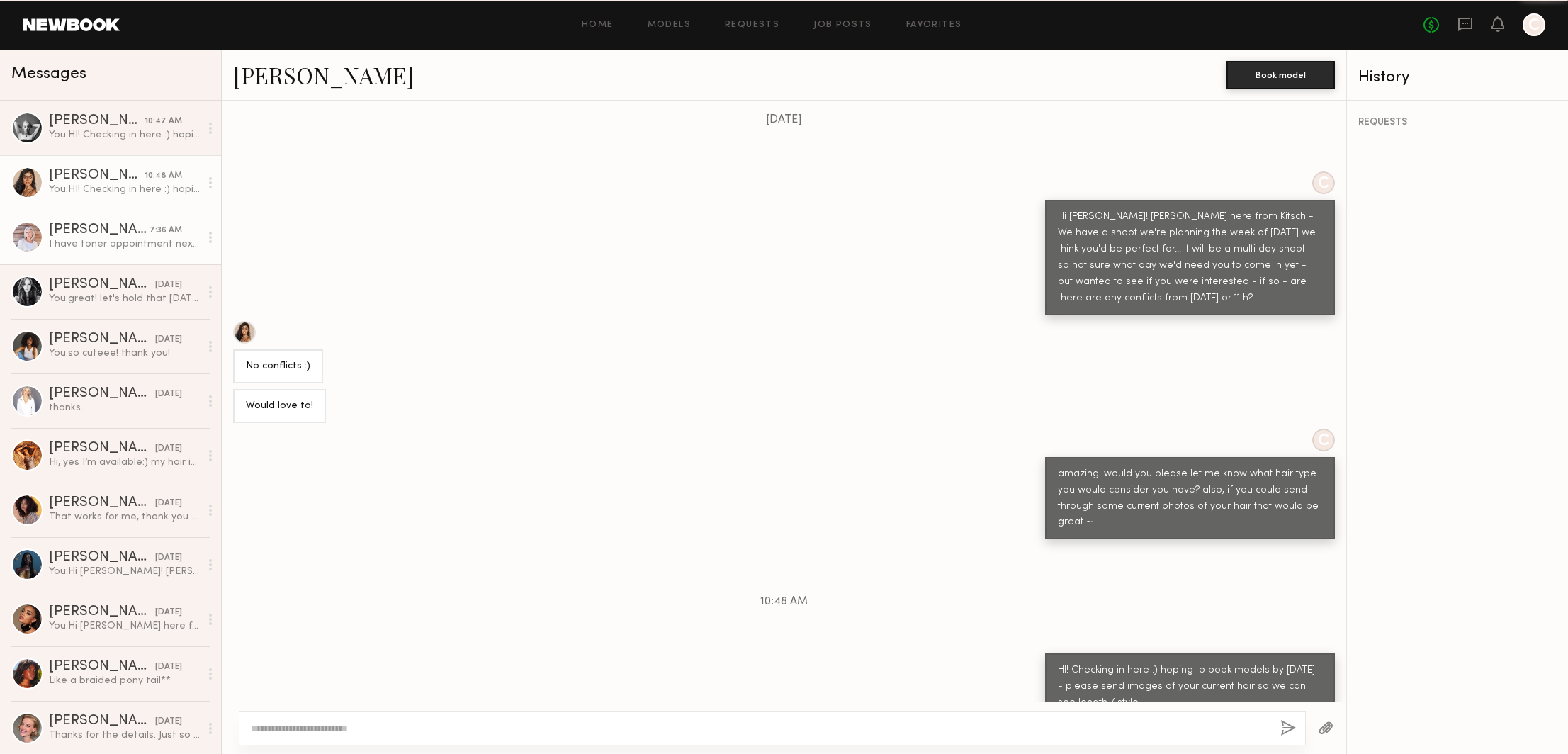
click at [66, 232] on div "[PERSON_NAME]" at bounding box center [99, 230] width 101 height 14
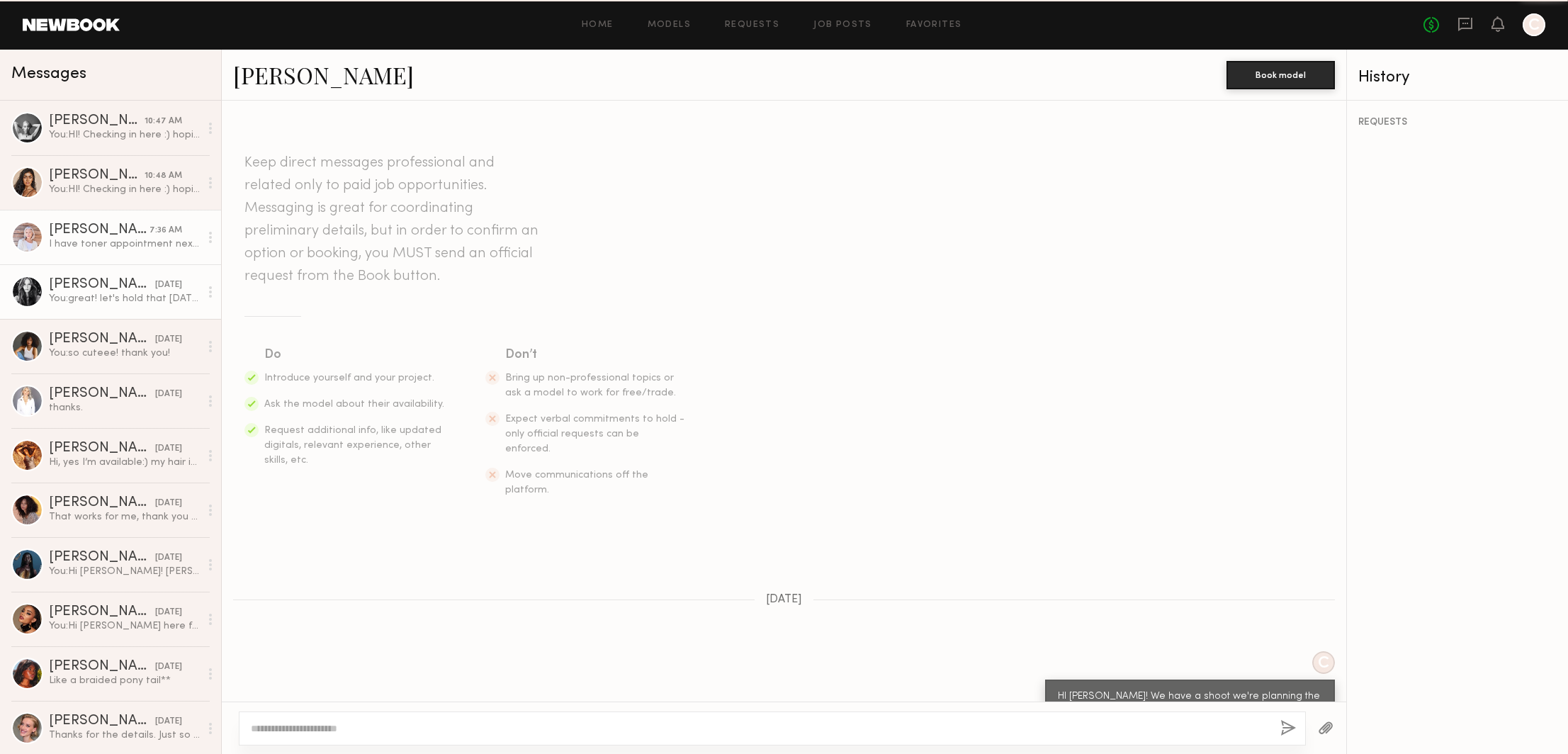
scroll to position [1044, 0]
